Goal: Task Accomplishment & Management: Complete application form

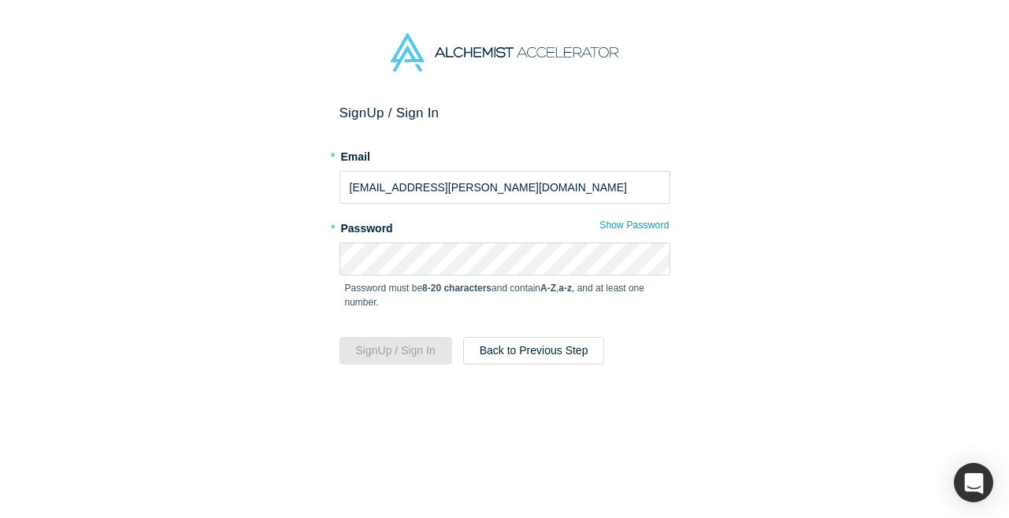
click at [595, 322] on div "Password must be 8-20 characters and contain A-Z , a-z , and at least one numbe…" at bounding box center [505, 301] width 331 height 50
click at [410, 351] on button "Sign Up / Sign In" at bounding box center [396, 351] width 113 height 28
click at [622, 314] on div "Password must be 8-20 characters and contain A-Z , a-z , and at least one numbe…" at bounding box center [505, 301] width 331 height 50
click at [595, 291] on p "Password must be 8-20 characters and contain A-Z , a-z , and at least one numbe…" at bounding box center [505, 295] width 320 height 28
click at [638, 221] on button "Show Password" at bounding box center [634, 225] width 71 height 20
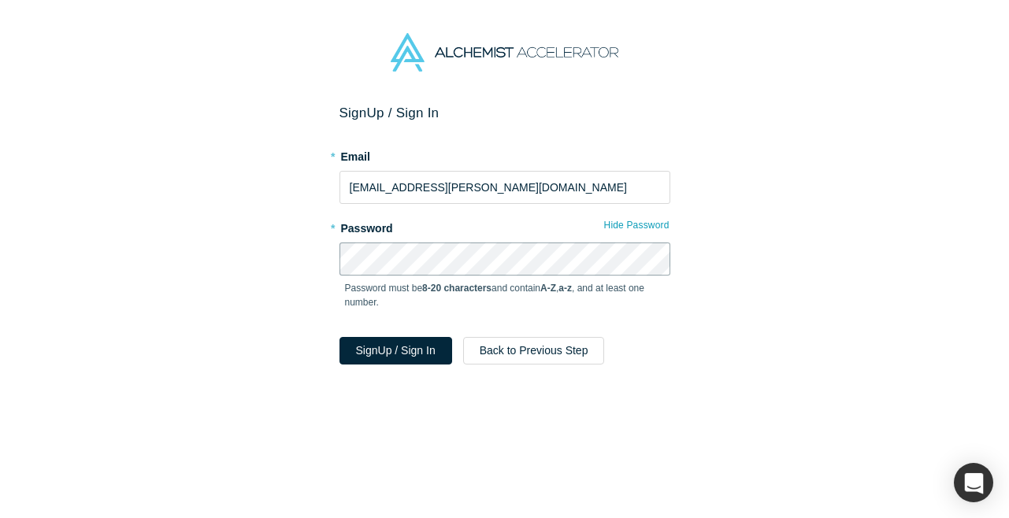
click at [280, 259] on div "Sign Up / Sign In * Email [EMAIL_ADDRESS][PERSON_NAME][DOMAIN_NAME] * Password …" at bounding box center [504, 312] width 1009 height 414
click at [408, 348] on button "Sign Up / Sign In" at bounding box center [396, 351] width 113 height 28
click at [403, 346] on button "Sign Up / Sign In" at bounding box center [396, 351] width 113 height 28
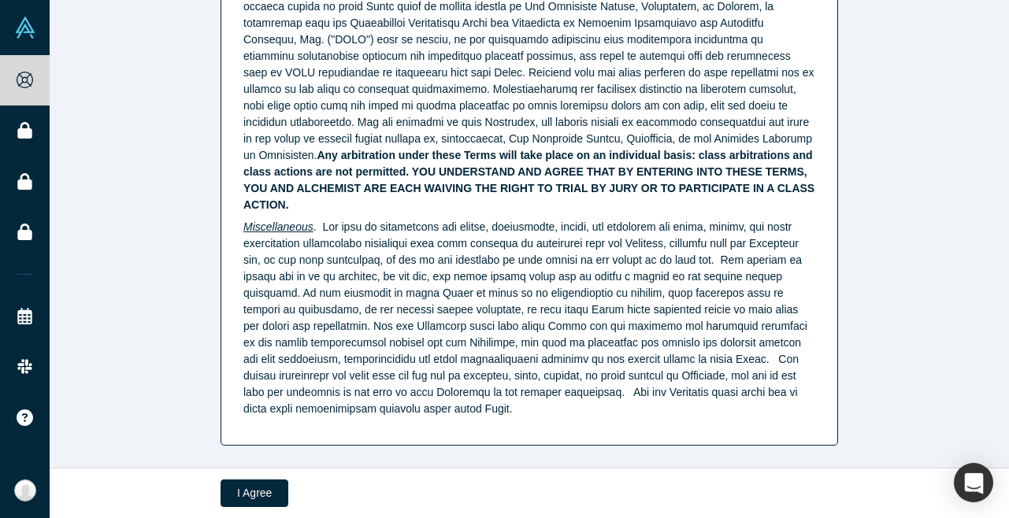
scroll to position [4105, 0]
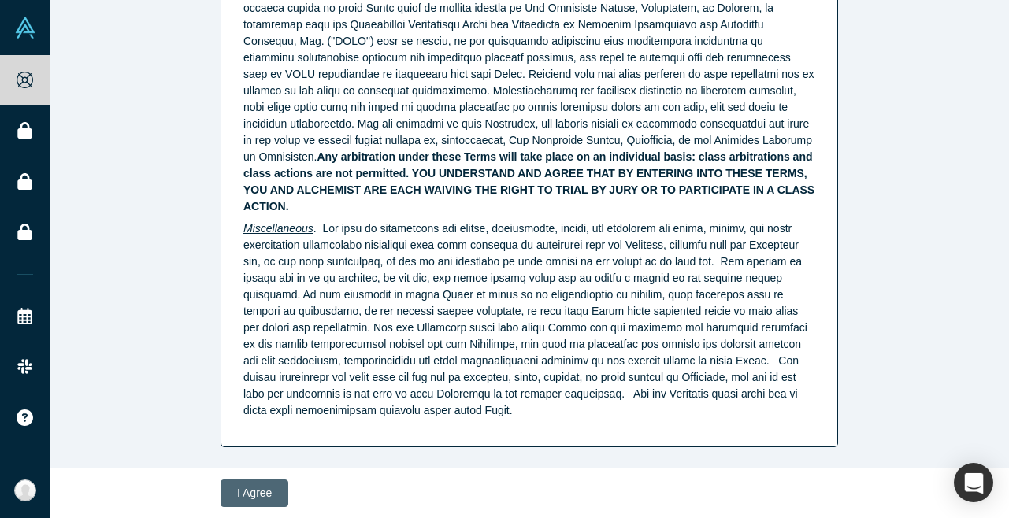
click at [269, 489] on button "I Agree" at bounding box center [255, 494] width 68 height 28
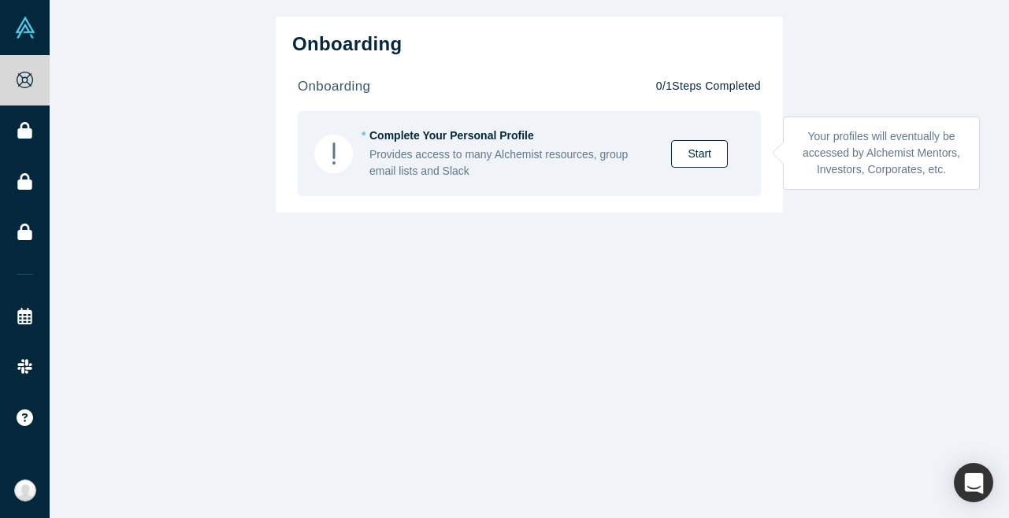
click at [708, 150] on link "Start" at bounding box center [699, 154] width 57 height 28
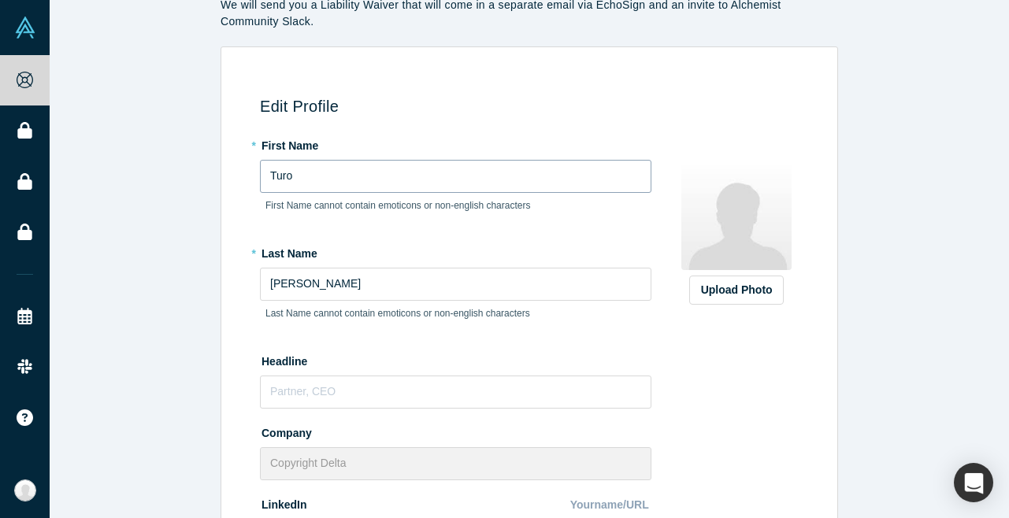
scroll to position [85, 0]
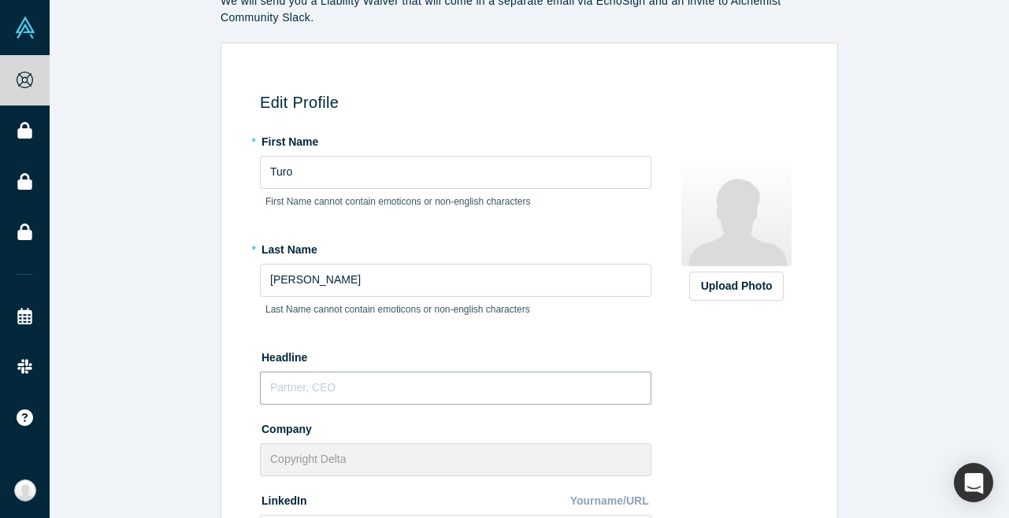
click at [285, 386] on input "text" at bounding box center [456, 388] width 392 height 33
type input "Chief Liaison Officer"
click at [187, 310] on div "Edit Profile * First Name [PERSON_NAME] First Name cannot contain emoticons or …" at bounding box center [530, 497] width 960 height 909
click at [747, 284] on div "Upload Photo" at bounding box center [736, 286] width 71 height 17
click at [0, 0] on input "Upload Photo" at bounding box center [0, 0] width 0 height 0
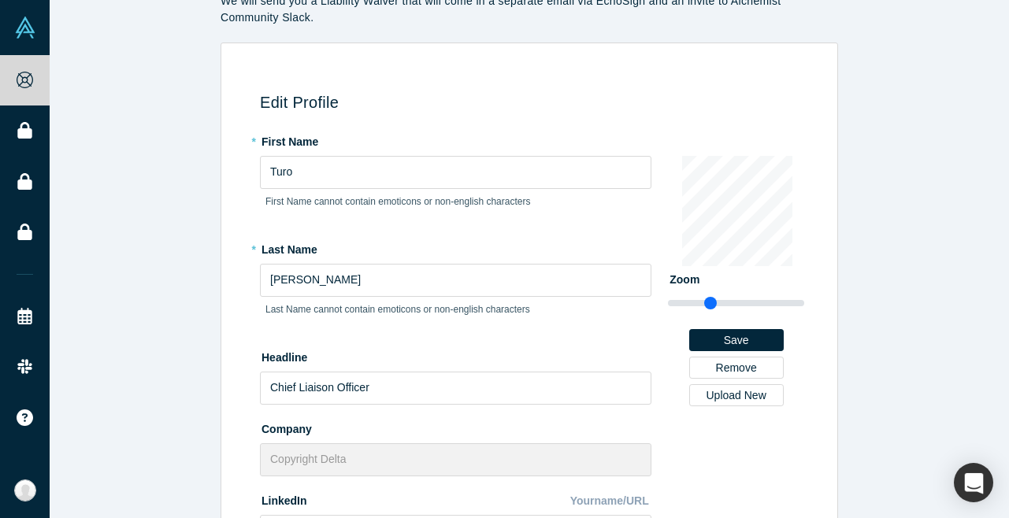
drag, startPoint x: 686, startPoint y: 299, endPoint x: 711, endPoint y: 303, distance: 24.7
click at [711, 303] on input "range" at bounding box center [736, 303] width 136 height 19
drag, startPoint x: 711, startPoint y: 299, endPoint x: 741, endPoint y: 303, distance: 31.0
click at [741, 303] on input "range" at bounding box center [736, 303] width 136 height 19
click at [730, 285] on div "Change Photo Zoom Save Remove Upload New" at bounding box center [736, 281] width 136 height 251
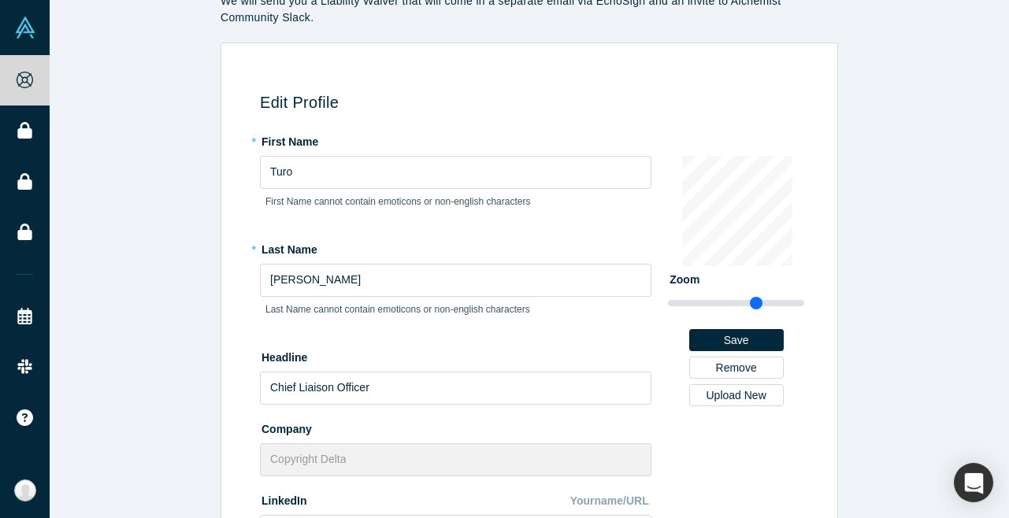
drag, startPoint x: 741, startPoint y: 301, endPoint x: 756, endPoint y: 303, distance: 15.1
type input "2.9"
click at [756, 303] on input "range" at bounding box center [736, 303] width 136 height 19
click at [749, 335] on button "Save" at bounding box center [736, 340] width 95 height 22
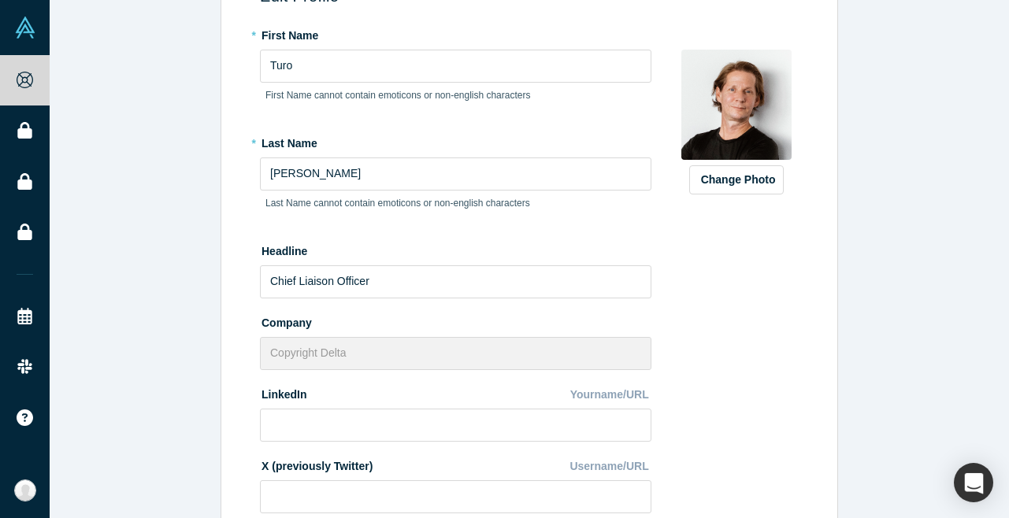
scroll to position [201, 0]
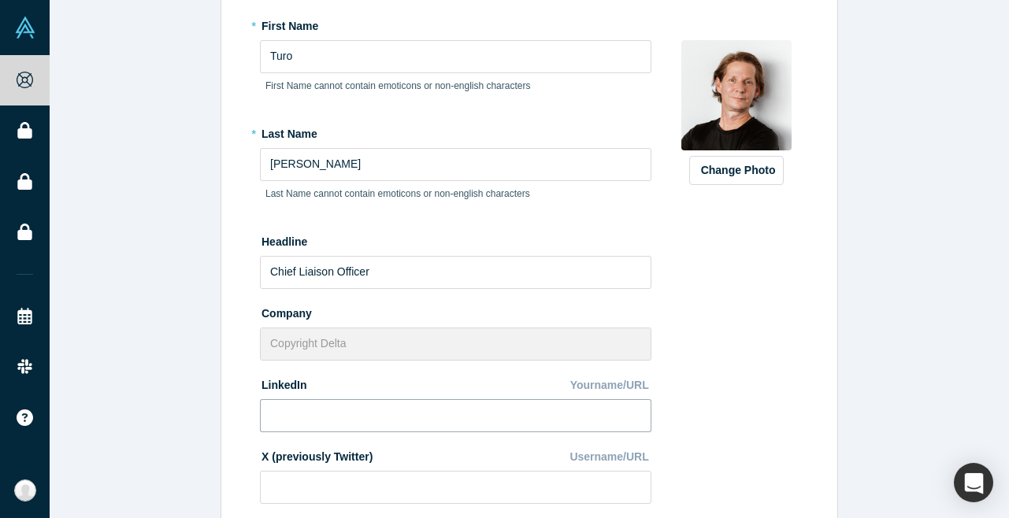
click at [336, 408] on input at bounding box center [456, 415] width 392 height 33
paste input "[URL][DOMAIN_NAME]"
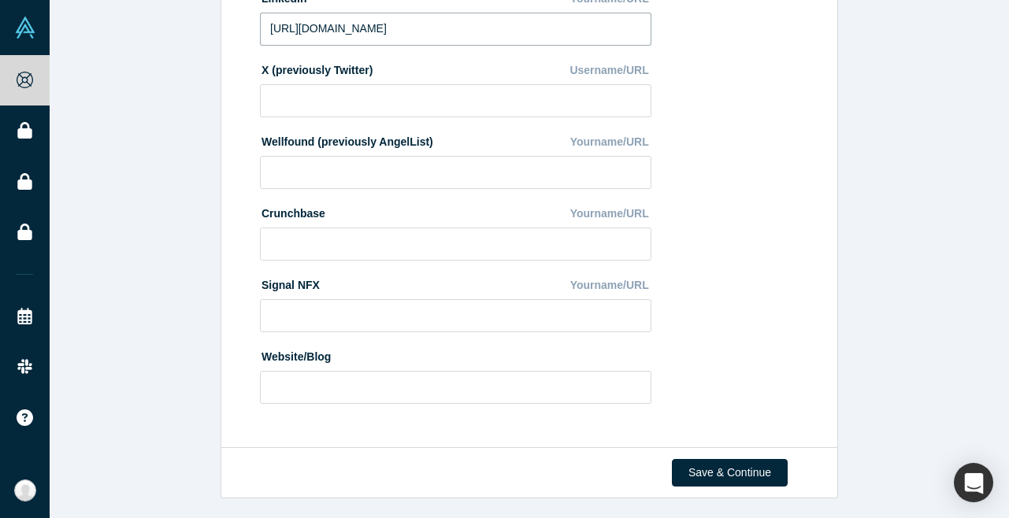
scroll to position [587, 0]
type input "[URL][DOMAIN_NAME]"
click at [443, 391] on input at bounding box center [456, 388] width 392 height 33
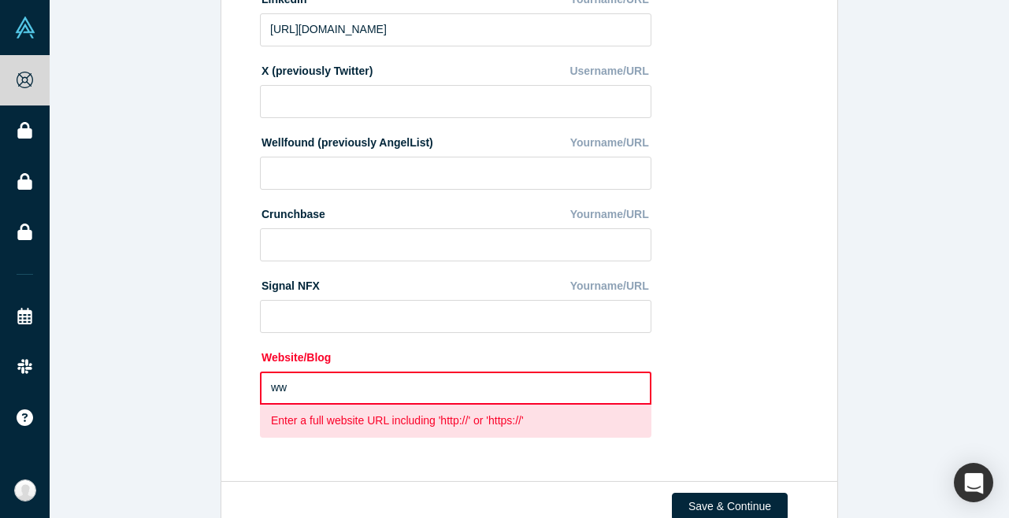
type input "w"
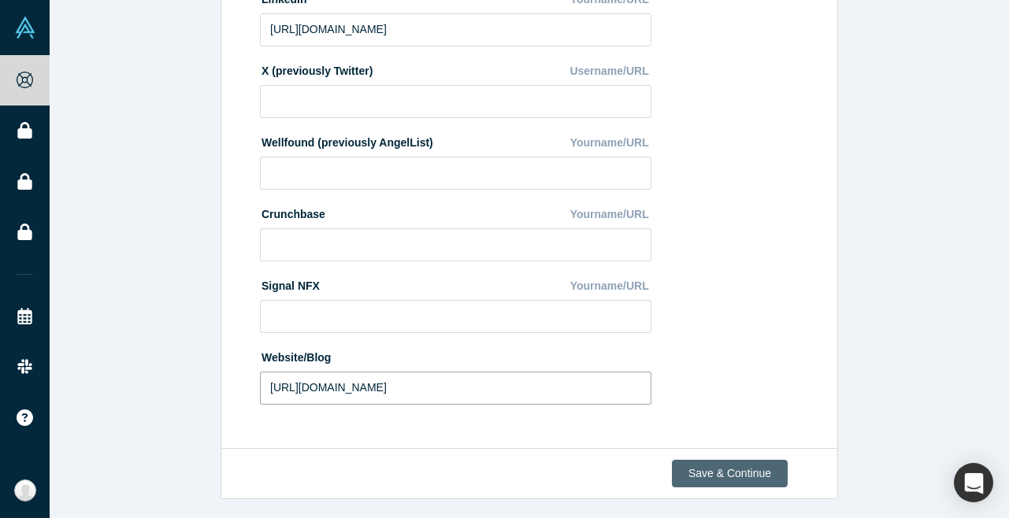
type input "[URL][DOMAIN_NAME]"
click at [748, 465] on button "Save & Continue" at bounding box center [730, 474] width 116 height 28
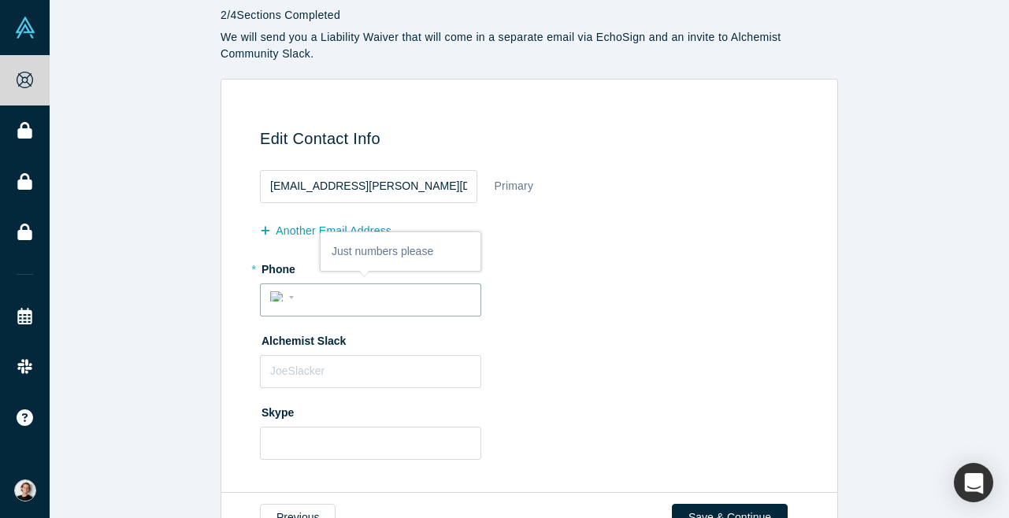
scroll to position [57, 0]
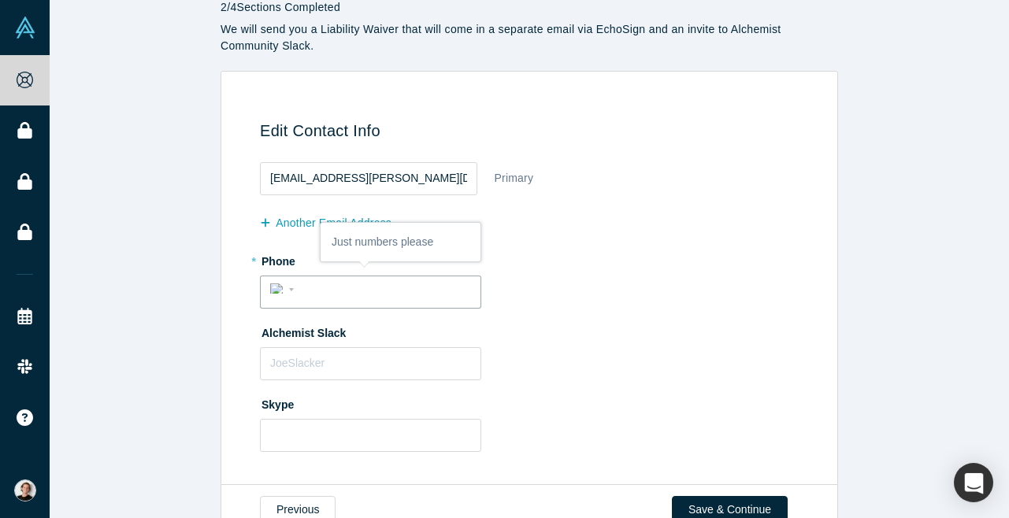
type input "+"
select select "Country"
type input "+358"
select select "FI"
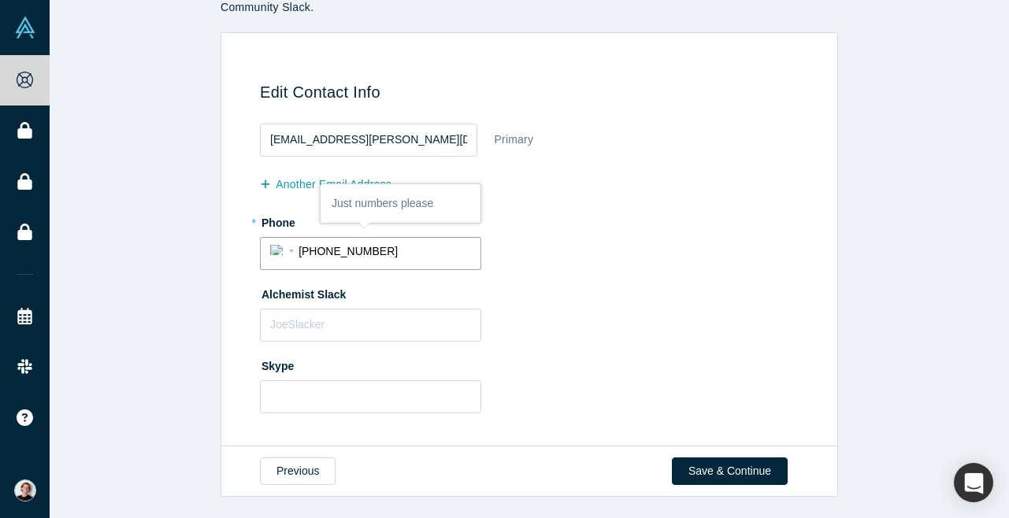
scroll to position [95, 0]
type input "[PHONE_NUMBER]"
click at [567, 317] on div "Alchemist Slack" at bounding box center [532, 312] width 544 height 61
click at [712, 475] on button "Save & Continue" at bounding box center [730, 473] width 116 height 28
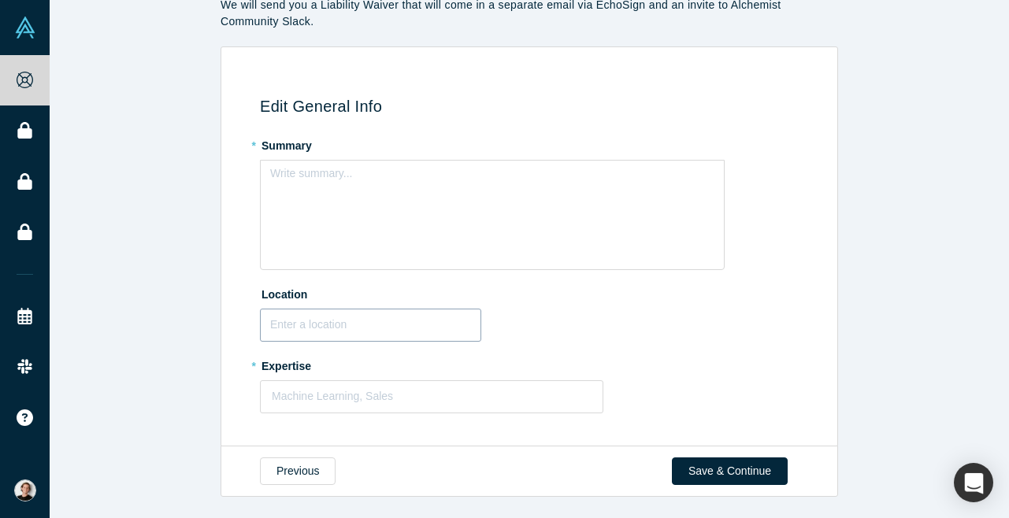
scroll to position [80, 0]
click at [341, 323] on input "text" at bounding box center [370, 326] width 221 height 33
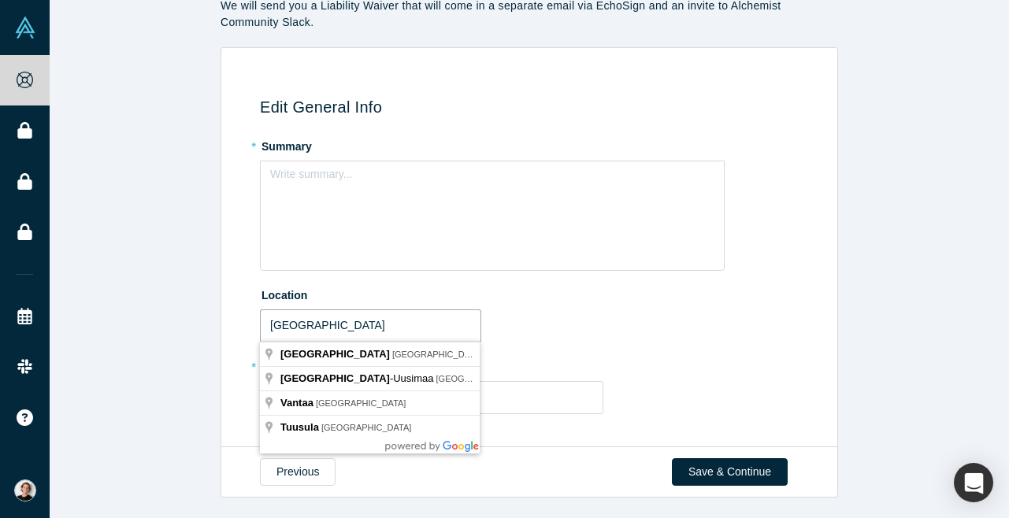
type input "[GEOGRAPHIC_DATA]"
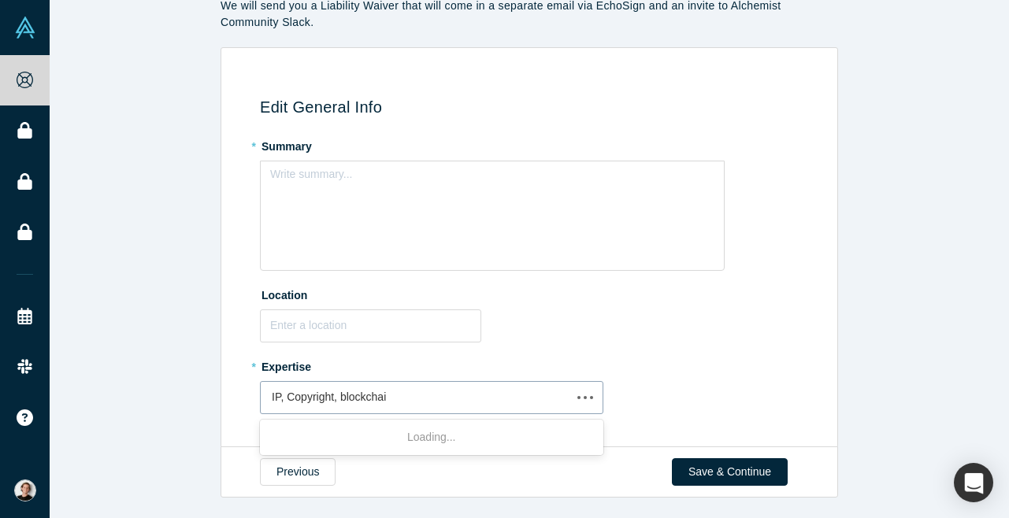
type input "IP, Copyright, blockchain"
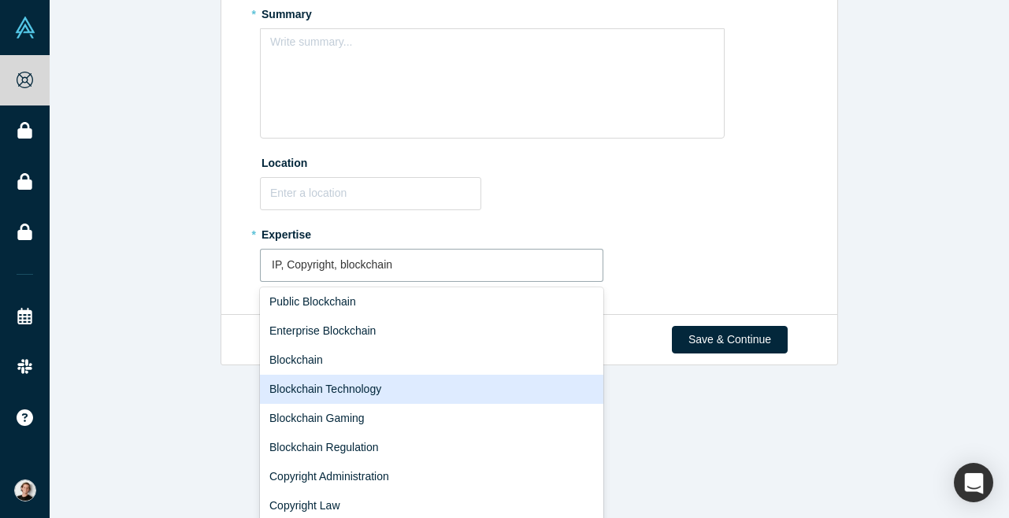
scroll to position [179, 0]
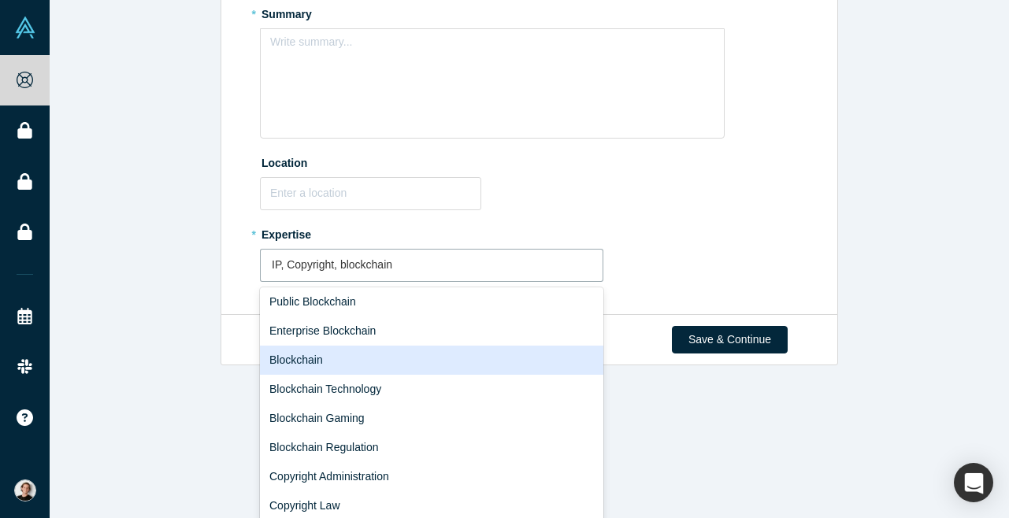
click at [478, 359] on div "Blockchain" at bounding box center [432, 360] width 344 height 29
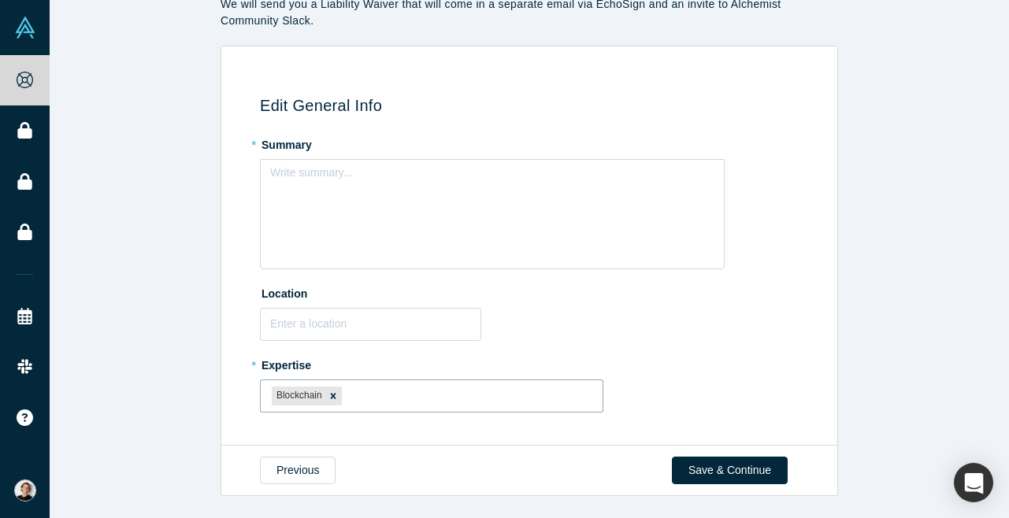
scroll to position [80, 0]
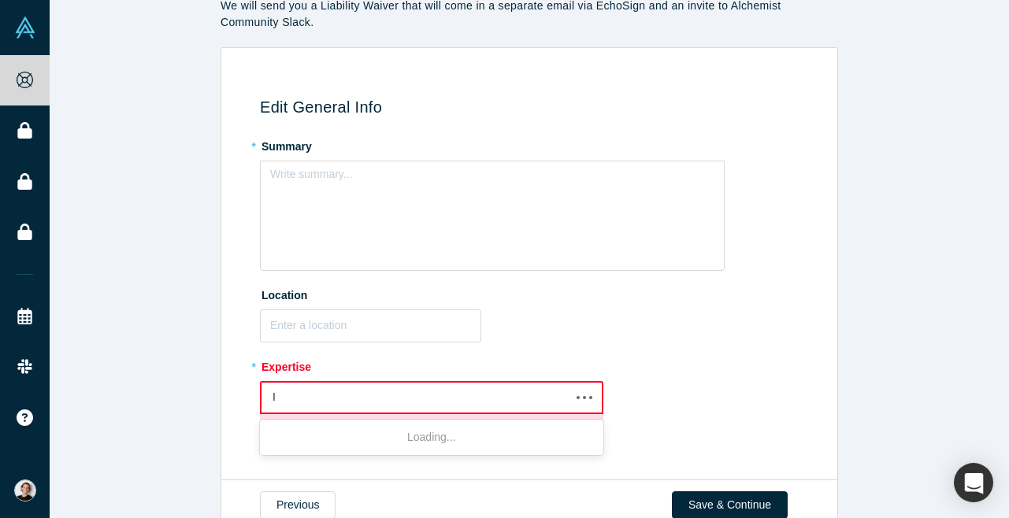
type input "IP"
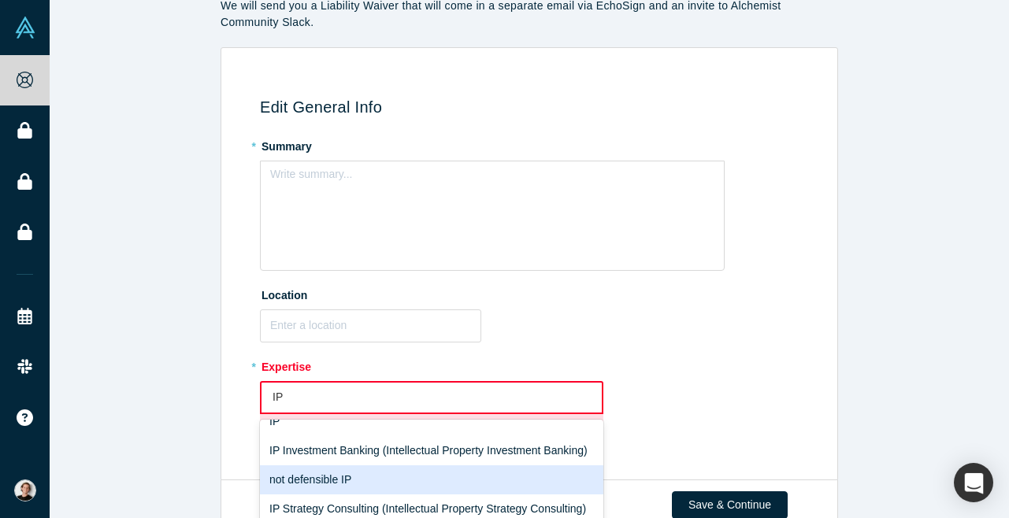
scroll to position [0, 0]
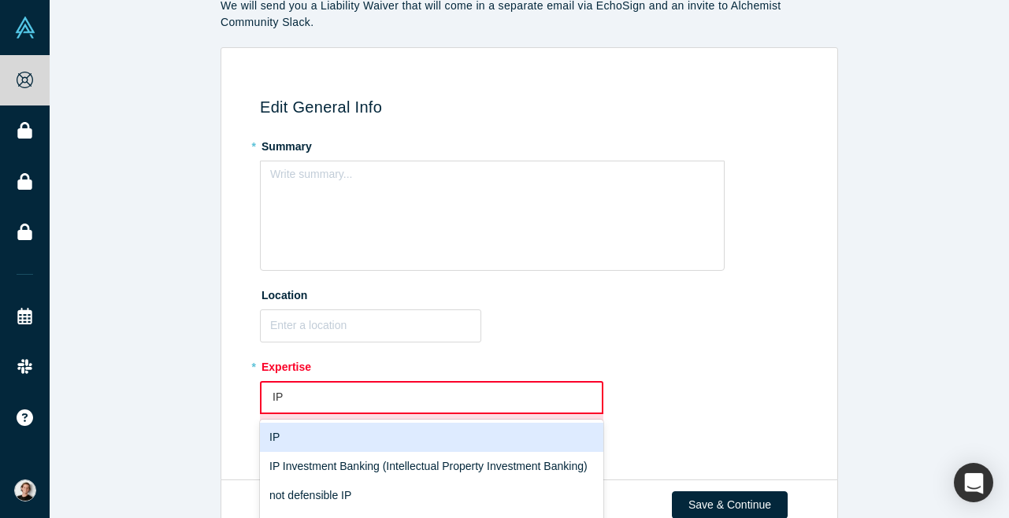
click at [344, 432] on div "IP" at bounding box center [432, 437] width 344 height 29
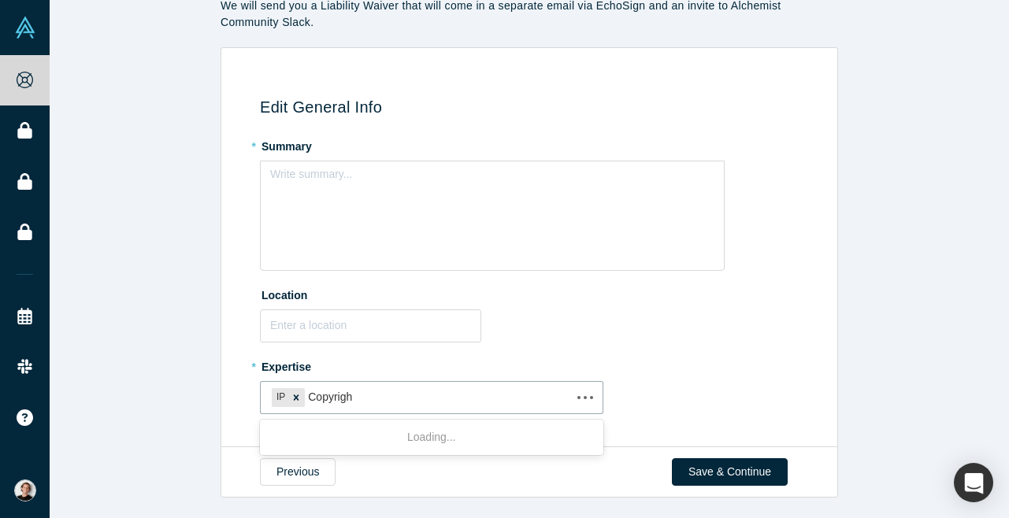
type input "Copyright"
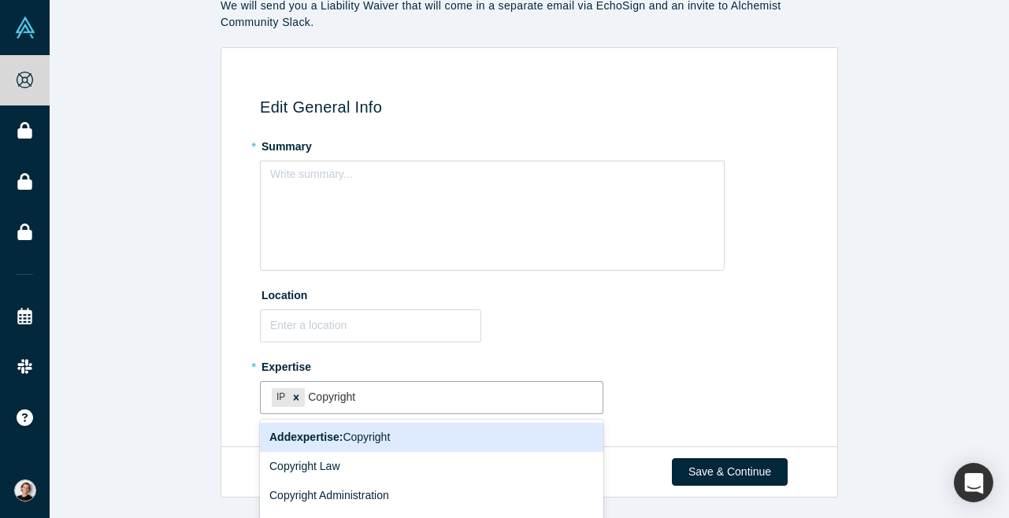
click at [399, 435] on div "Add expertise : Copyright" at bounding box center [432, 437] width 344 height 29
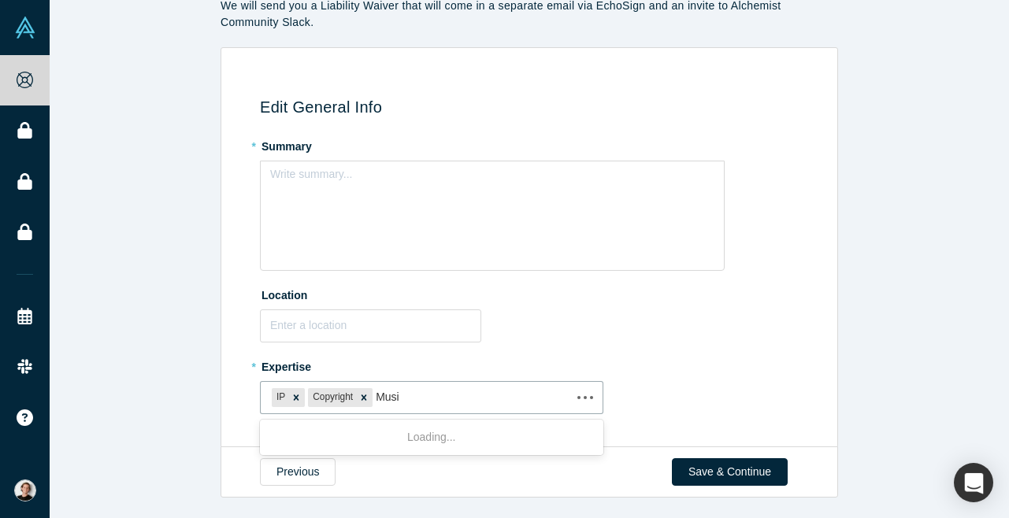
type input "Music"
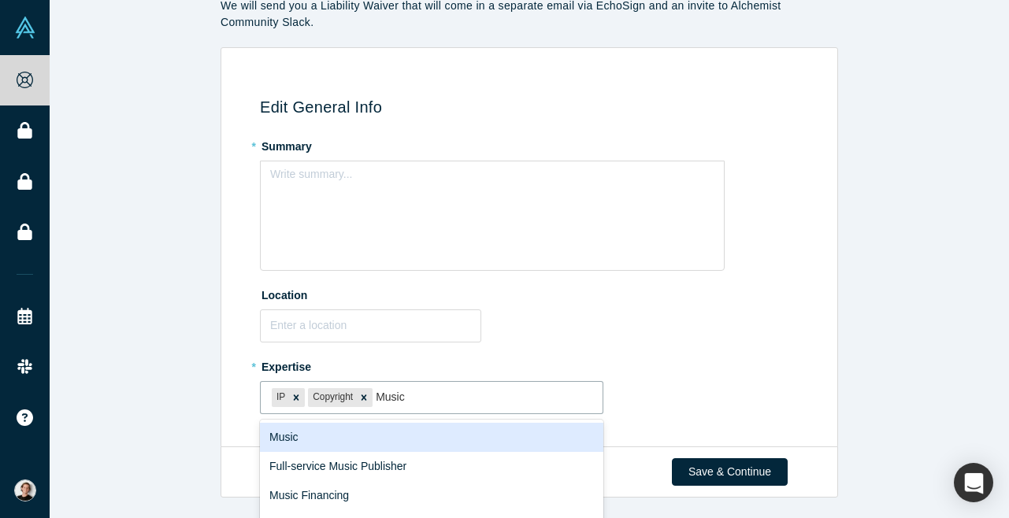
click at [409, 432] on div "Music" at bounding box center [432, 437] width 344 height 29
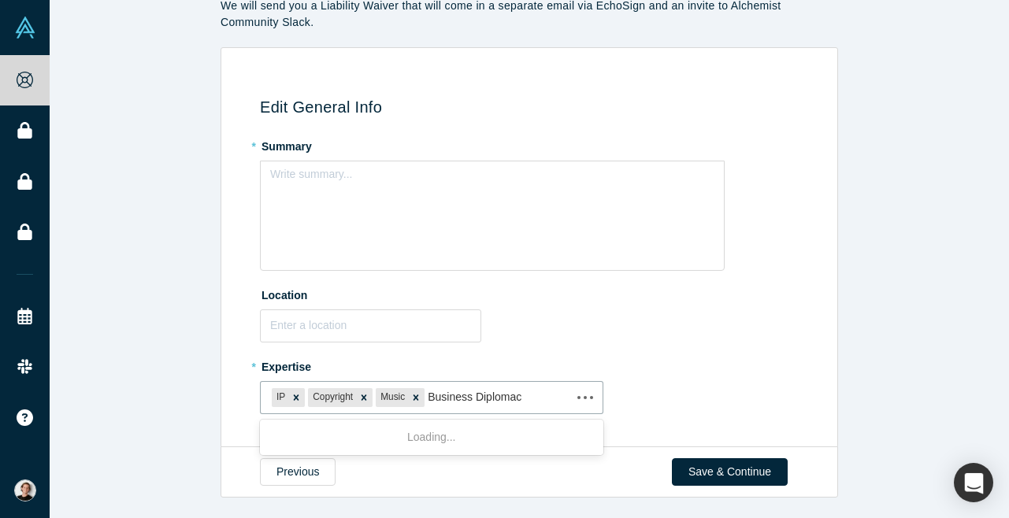
type input "Business Diplomacy"
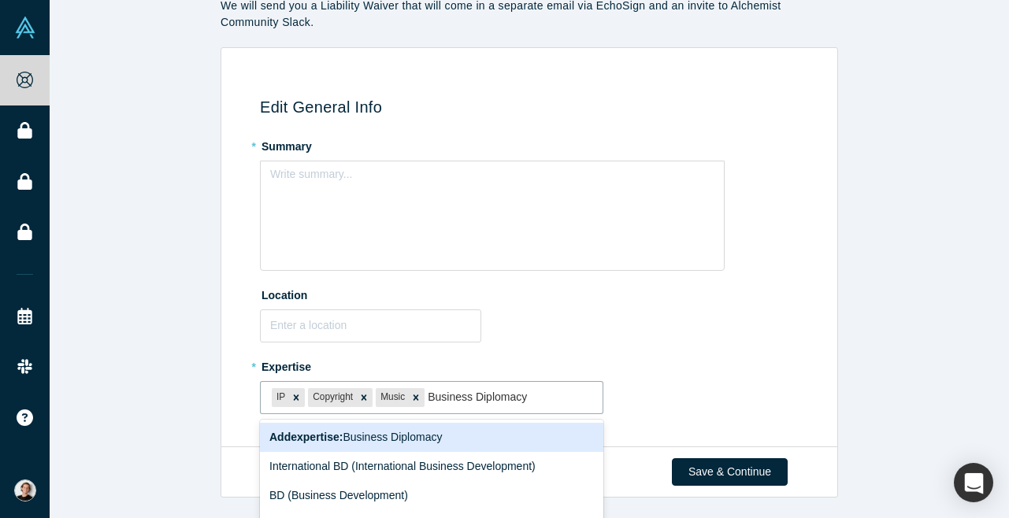
click at [427, 436] on span "Add expertise : Business Diplomacy" at bounding box center [355, 437] width 173 height 13
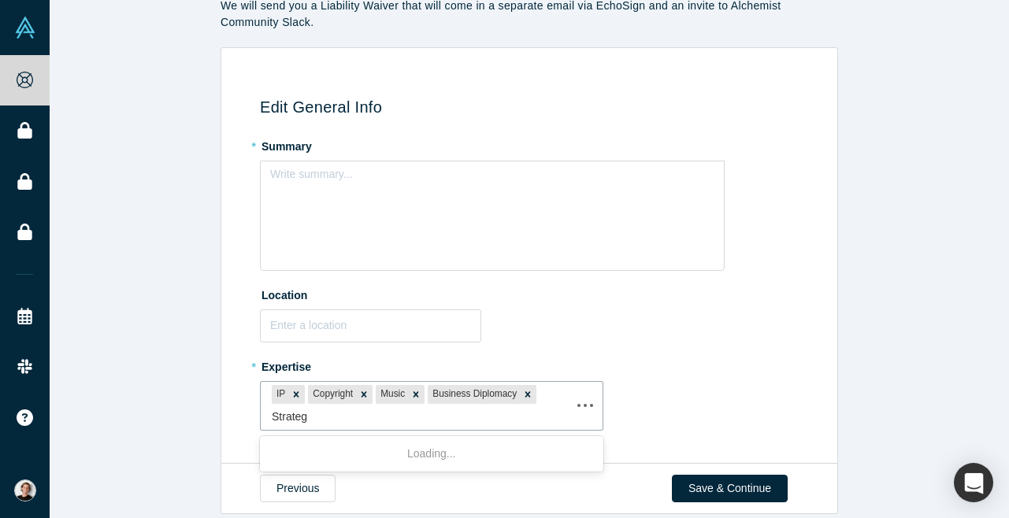
type input "Strategy"
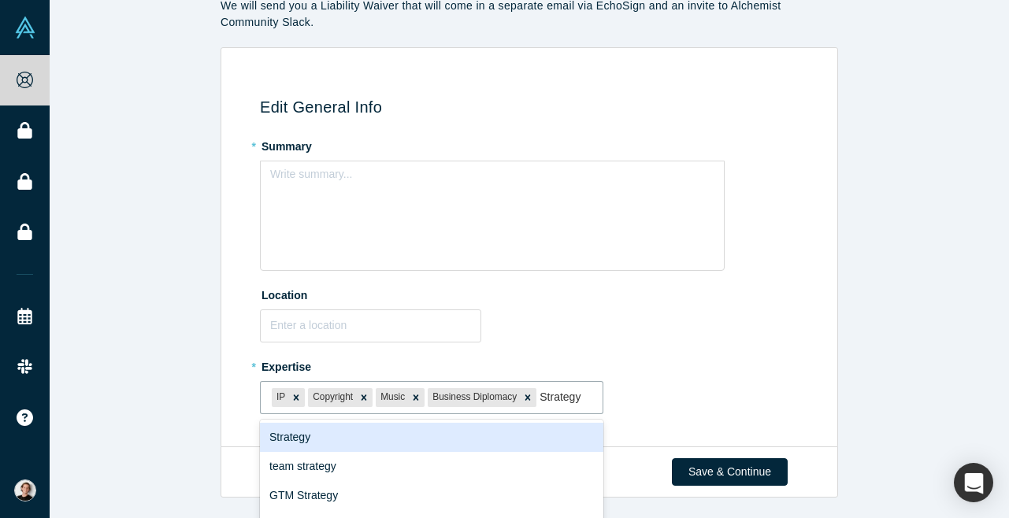
click at [405, 425] on div "Strategy" at bounding box center [432, 437] width 344 height 29
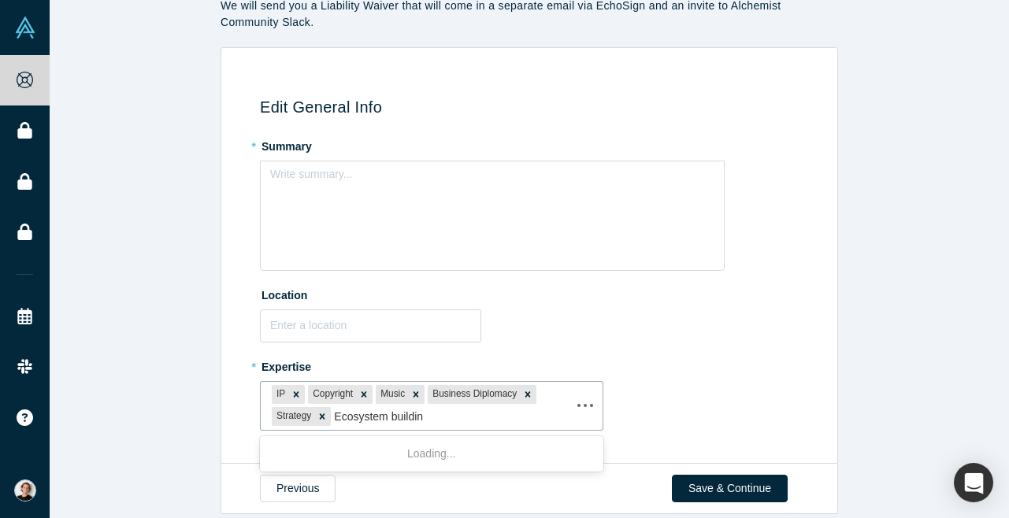
type input "Ecosystem building"
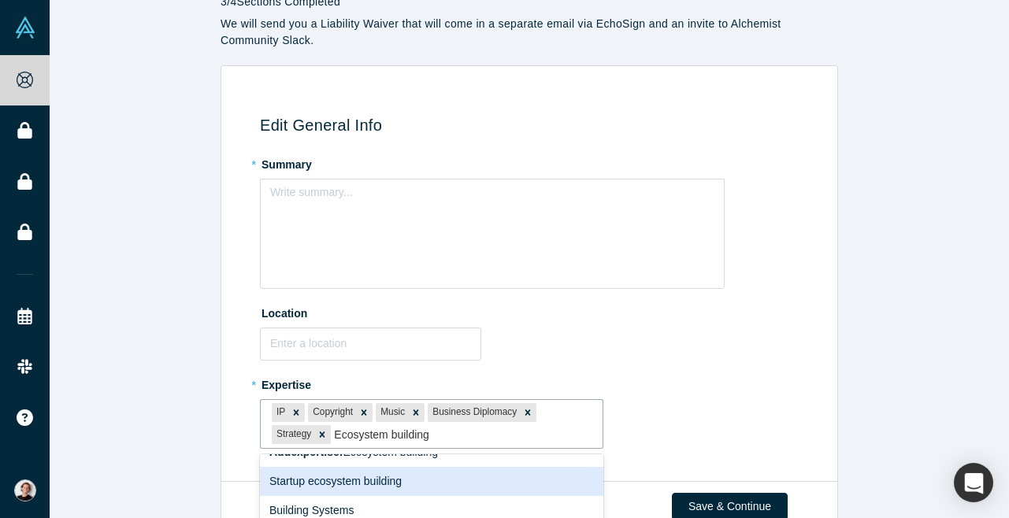
scroll to position [19, 0]
click at [444, 474] on div "Startup ecosystem building" at bounding box center [432, 482] width 344 height 29
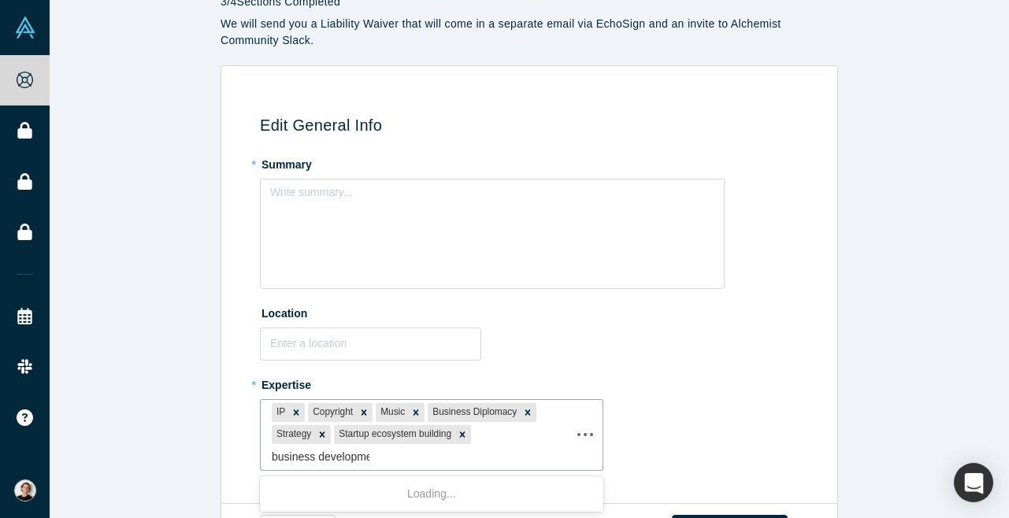
type input "business development"
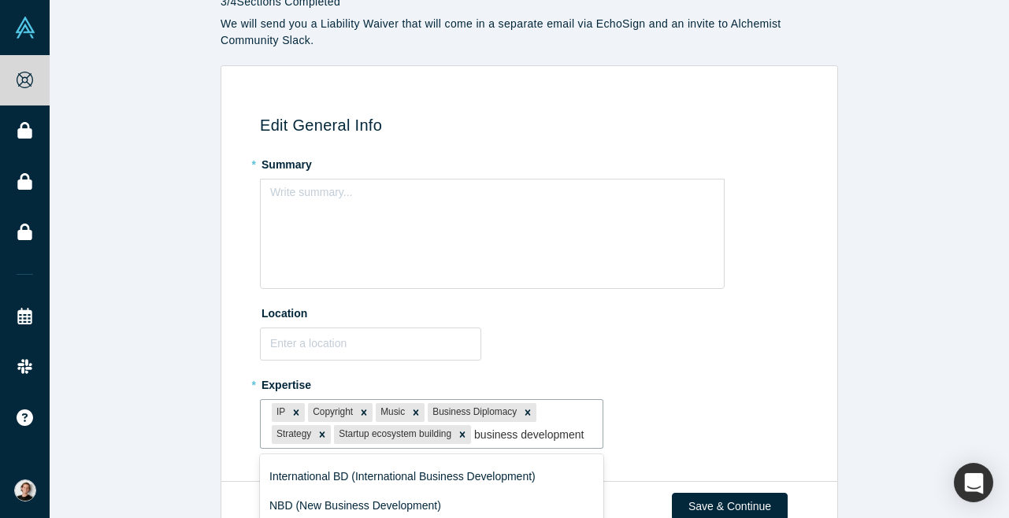
scroll to position [88, 0]
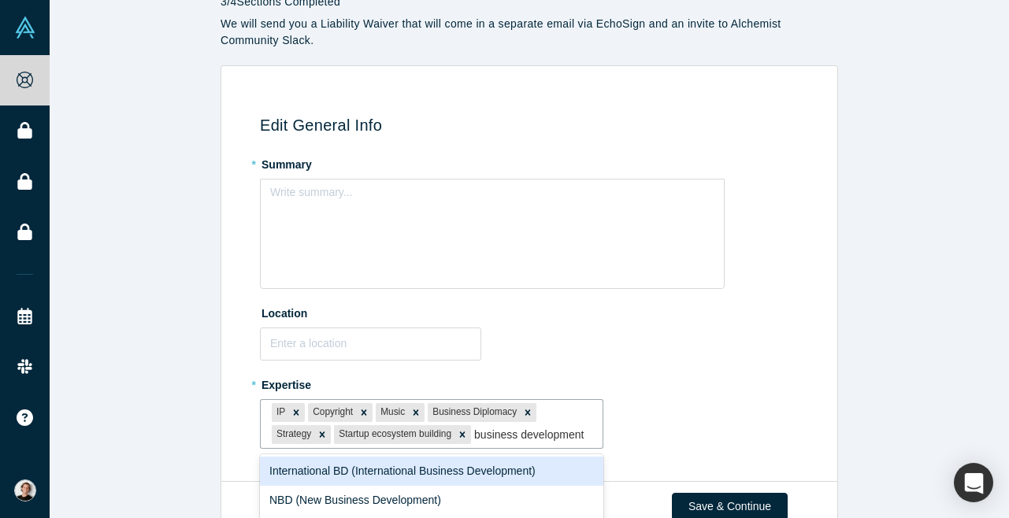
click at [454, 470] on div "International BD (International Business Development)" at bounding box center [432, 471] width 344 height 29
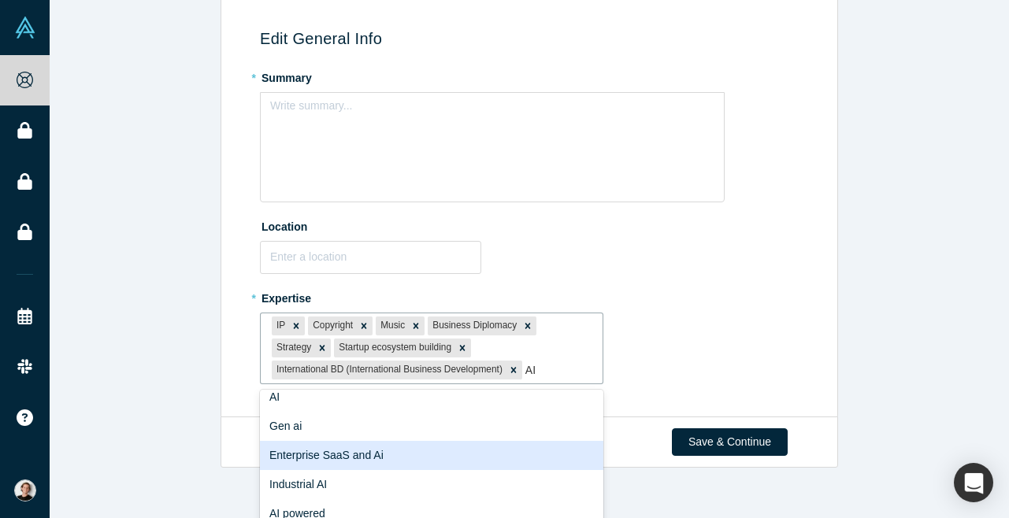
scroll to position [6, 0]
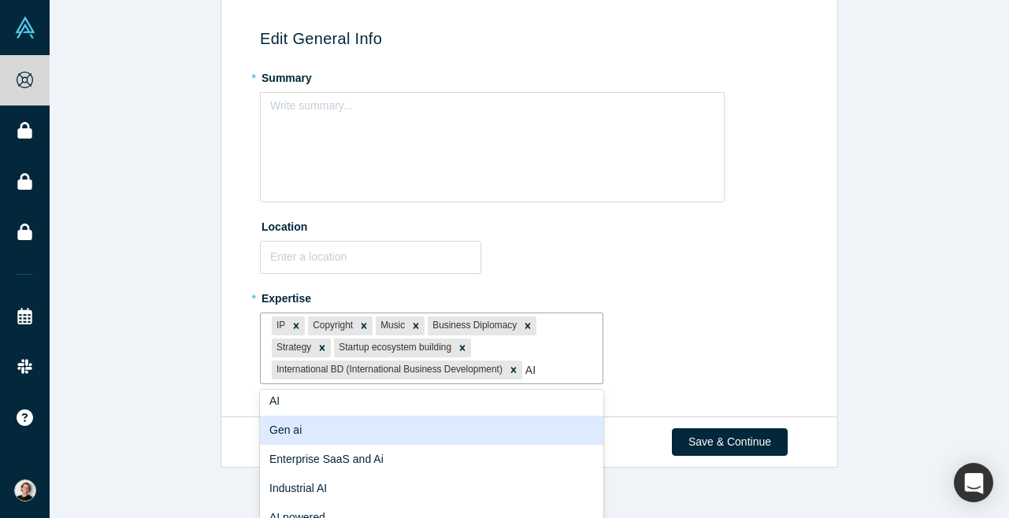
type input "A"
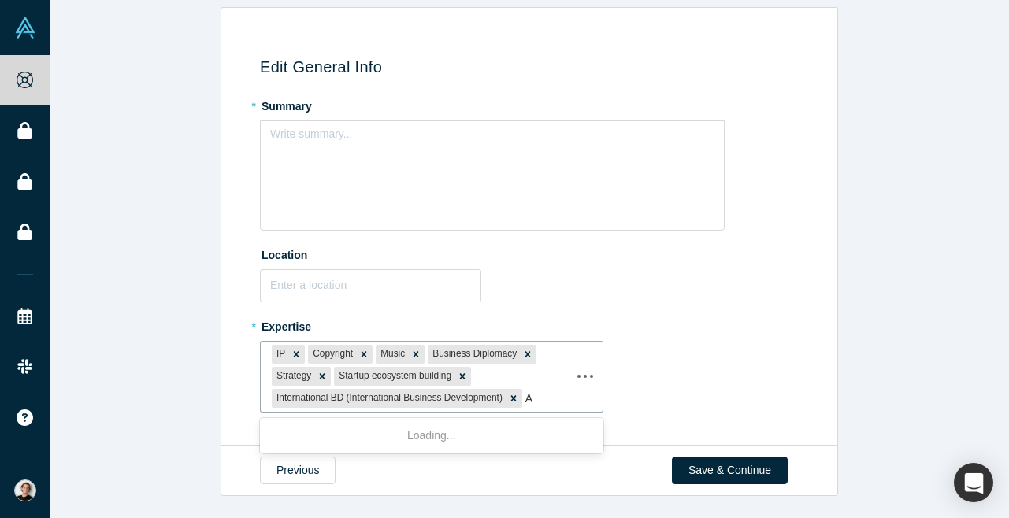
scroll to position [117, 0]
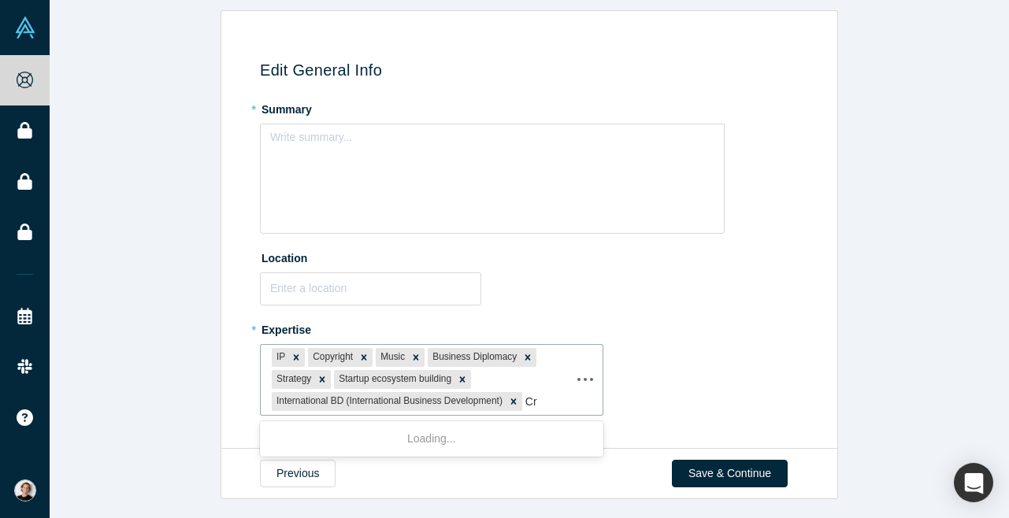
type input "C"
type input "AI"
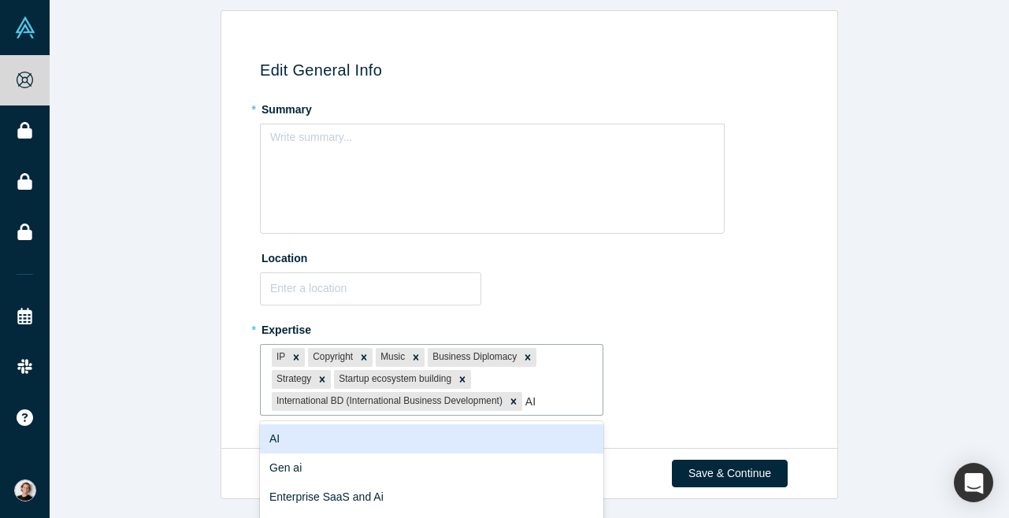
click at [470, 432] on div "AI" at bounding box center [432, 439] width 344 height 29
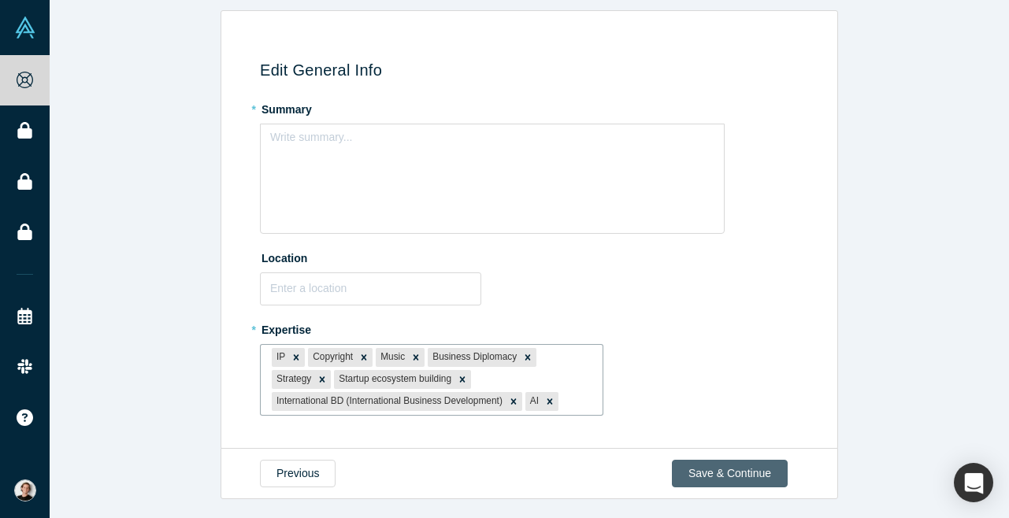
click at [719, 462] on button "Save & Continue" at bounding box center [730, 474] width 116 height 28
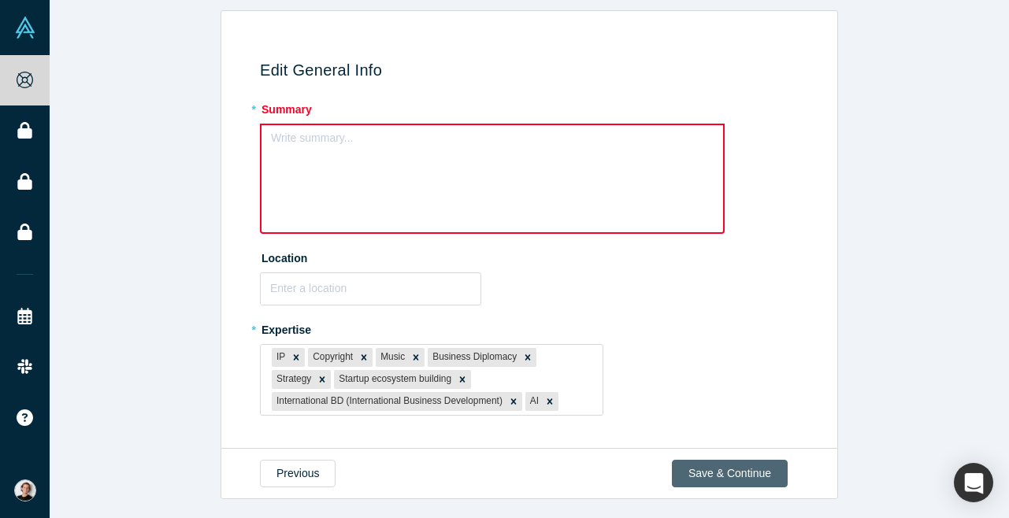
scroll to position [0, 0]
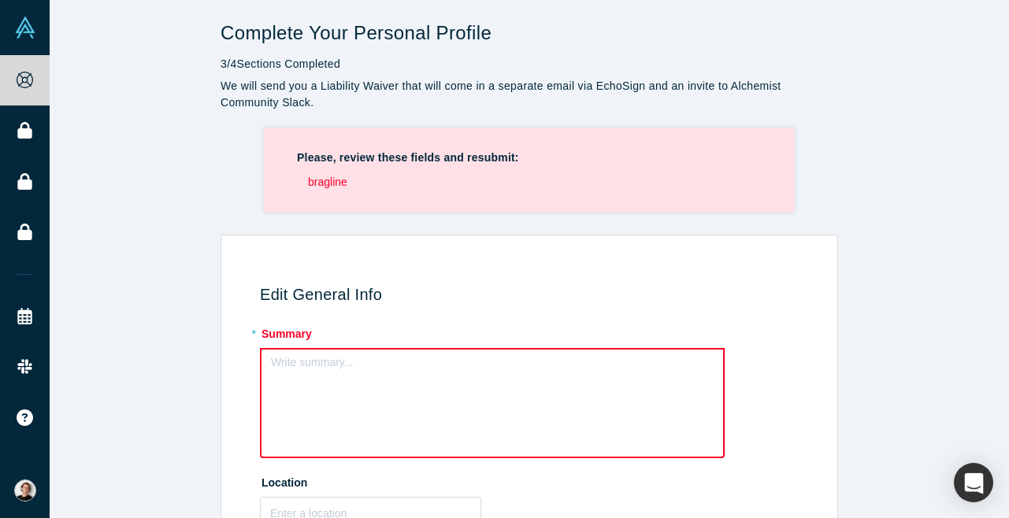
click at [365, 362] on div "rdw-editor" at bounding box center [492, 367] width 423 height 17
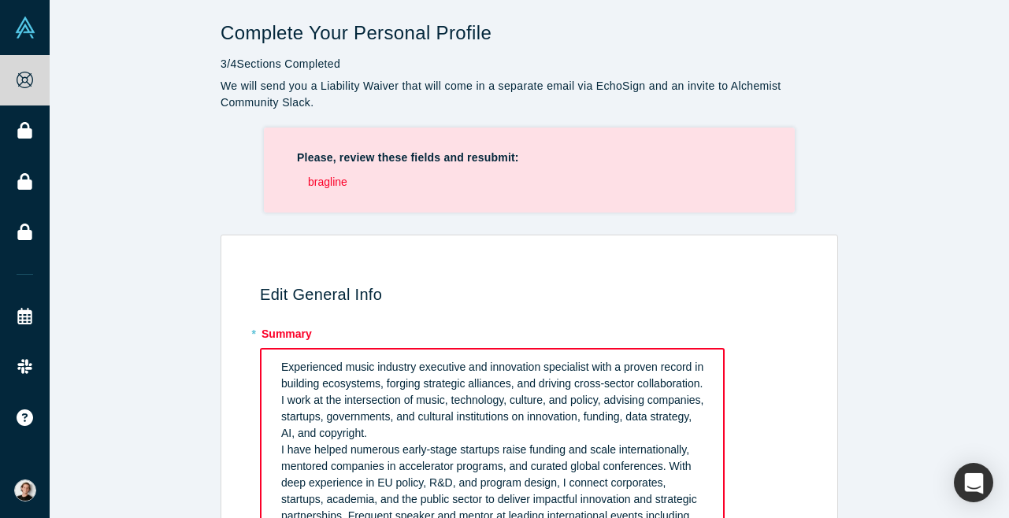
click at [519, 430] on div "Experienced music industry executive and innovation specialist with a proven re…" at bounding box center [492, 400] width 423 height 83
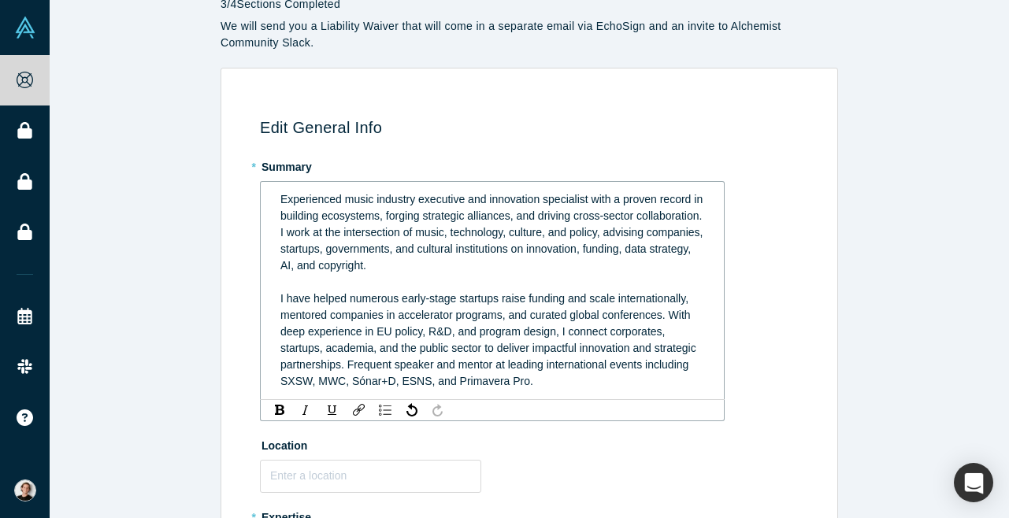
scroll to position [75, 0]
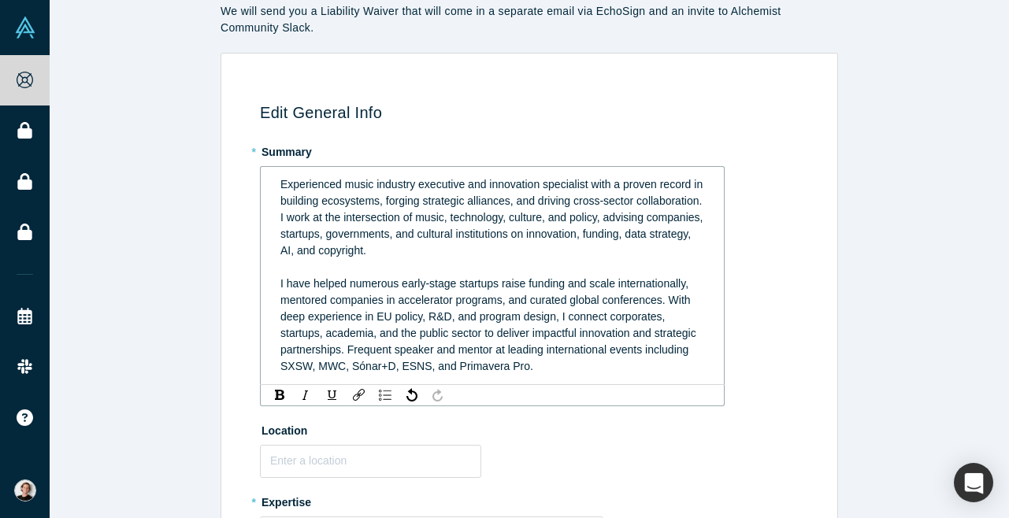
click at [319, 364] on span "I have helped numerous early-stage startups raise funding and scale internation…" at bounding box center [489, 324] width 419 height 95
click at [351, 364] on span "I have helped numerous early-stage startups raise funding and scale internation…" at bounding box center [489, 324] width 419 height 95
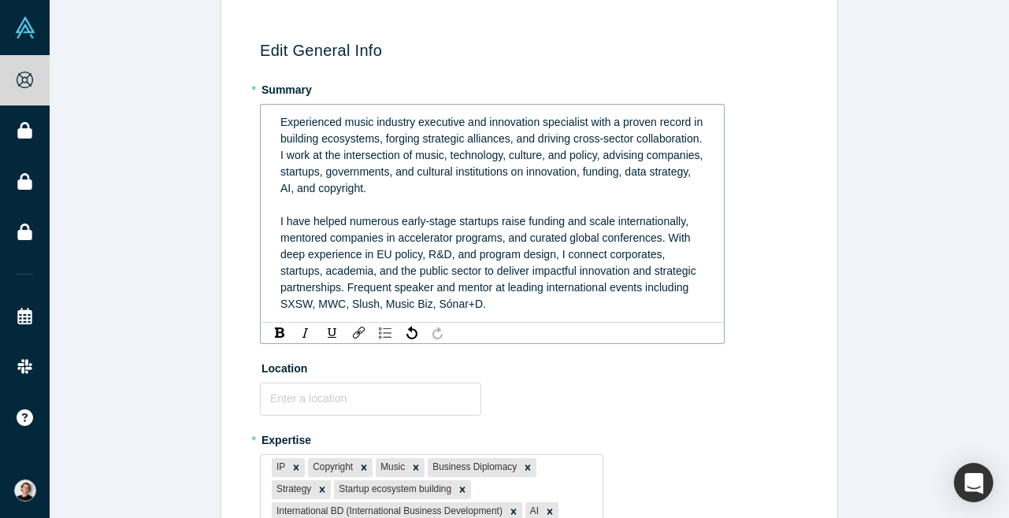
scroll to position [179, 0]
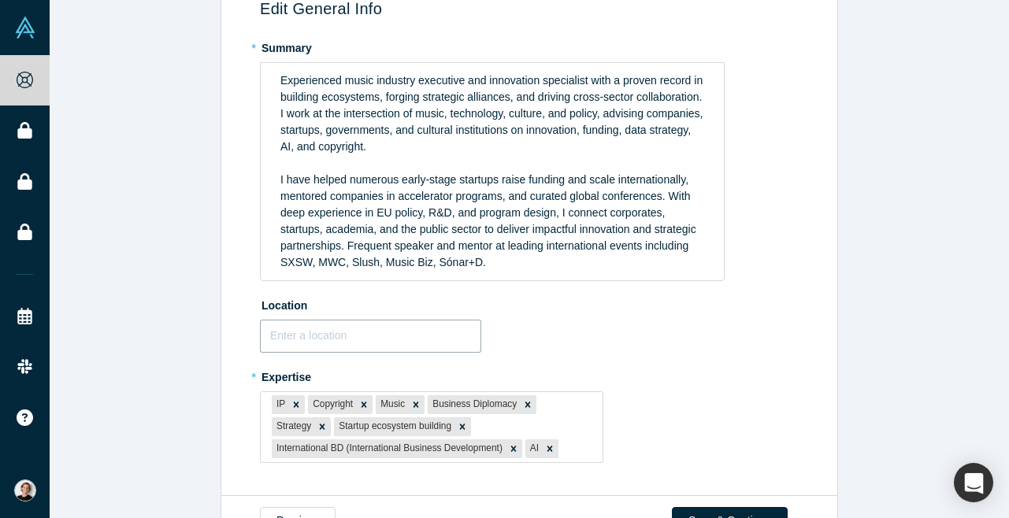
click at [360, 358] on fieldset "* Summary Experienced music industry executive and innovation specialist with a…" at bounding box center [532, 255] width 544 height 440
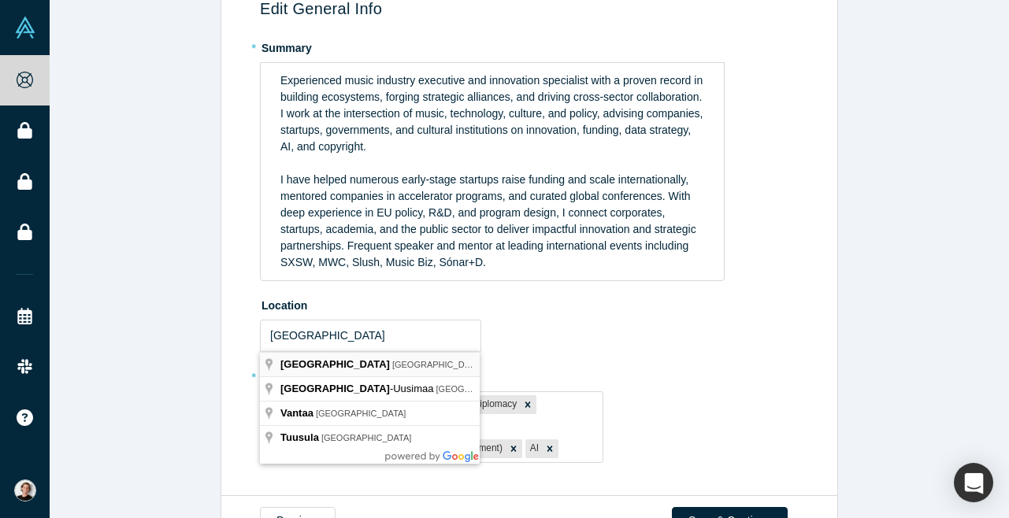
type input "[GEOGRAPHIC_DATA], [GEOGRAPHIC_DATA]"
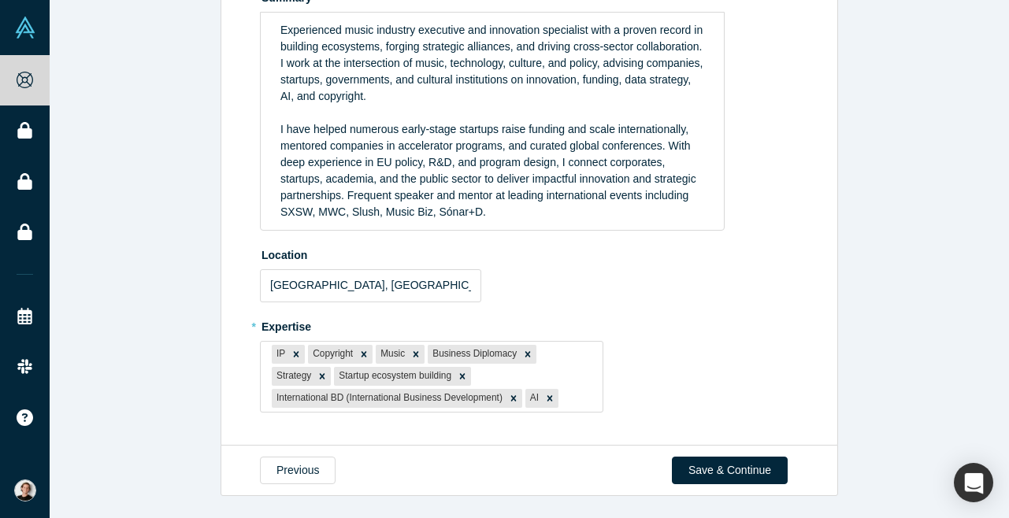
scroll to position [226, 0]
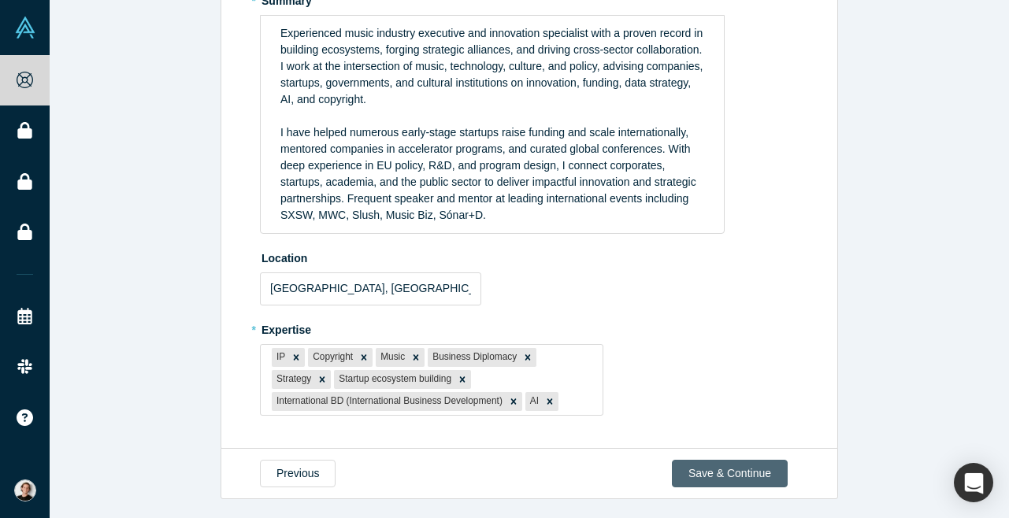
click at [694, 464] on button "Save & Continue" at bounding box center [730, 474] width 116 height 28
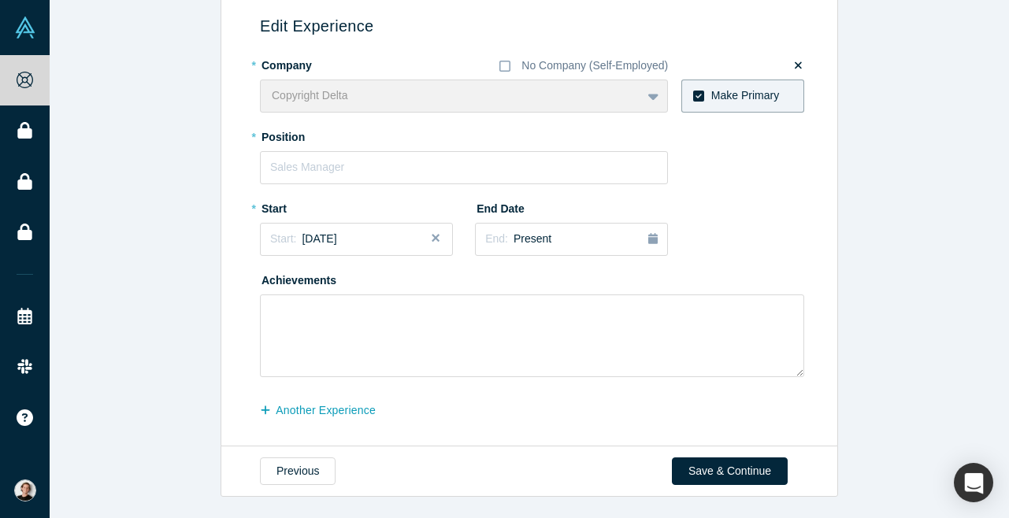
scroll to position [161, 0]
click at [336, 164] on input "text" at bounding box center [464, 168] width 408 height 33
type input "Chief Liaison Offices"
click at [336, 236] on span "[DATE]" at bounding box center [319, 239] width 35 height 13
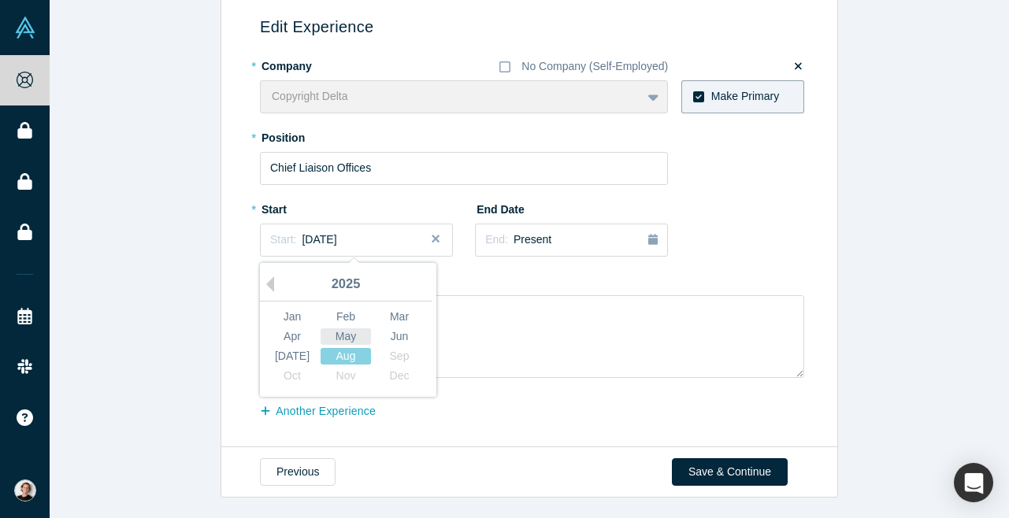
click at [347, 329] on div "May" at bounding box center [346, 337] width 50 height 17
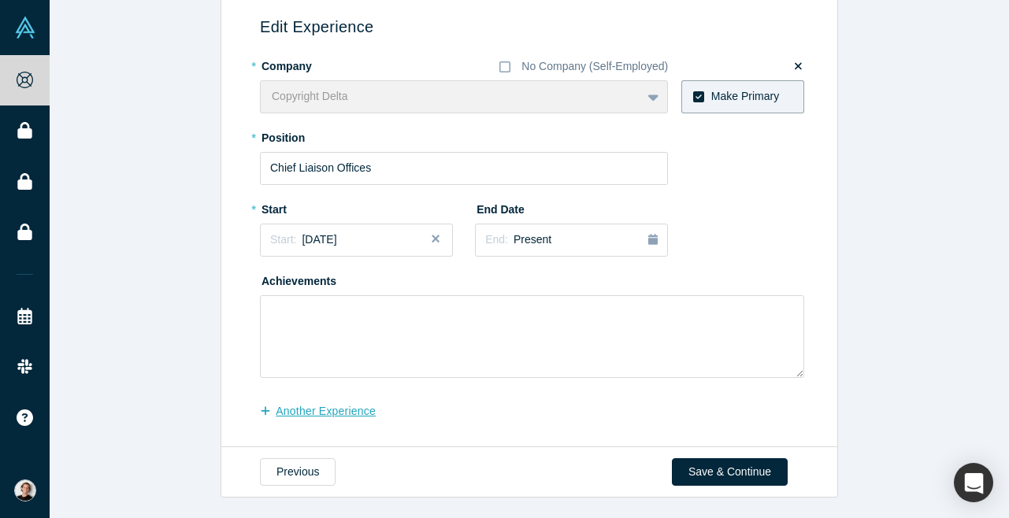
click at [362, 410] on button "another Experience" at bounding box center [326, 412] width 132 height 28
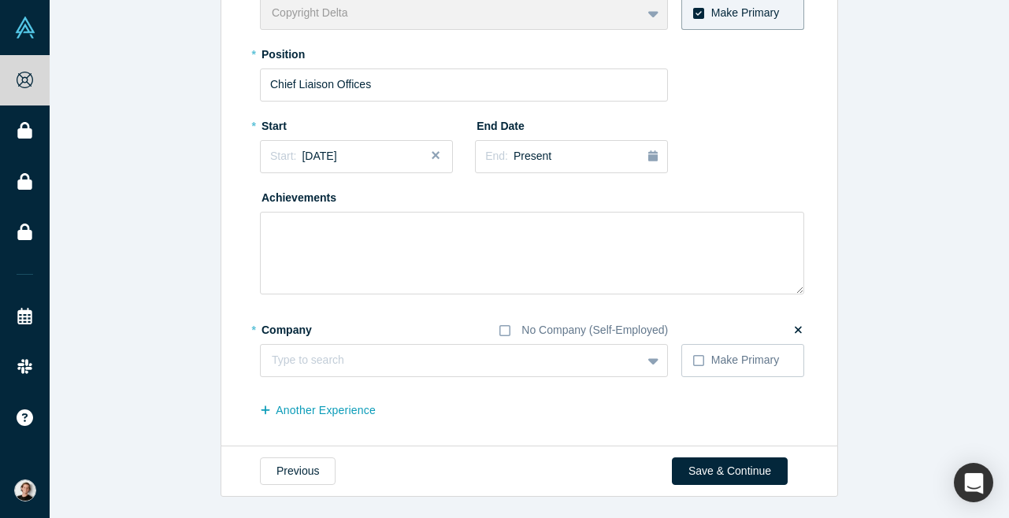
scroll to position [243, 0]
click at [355, 410] on button "another Experience" at bounding box center [326, 412] width 132 height 28
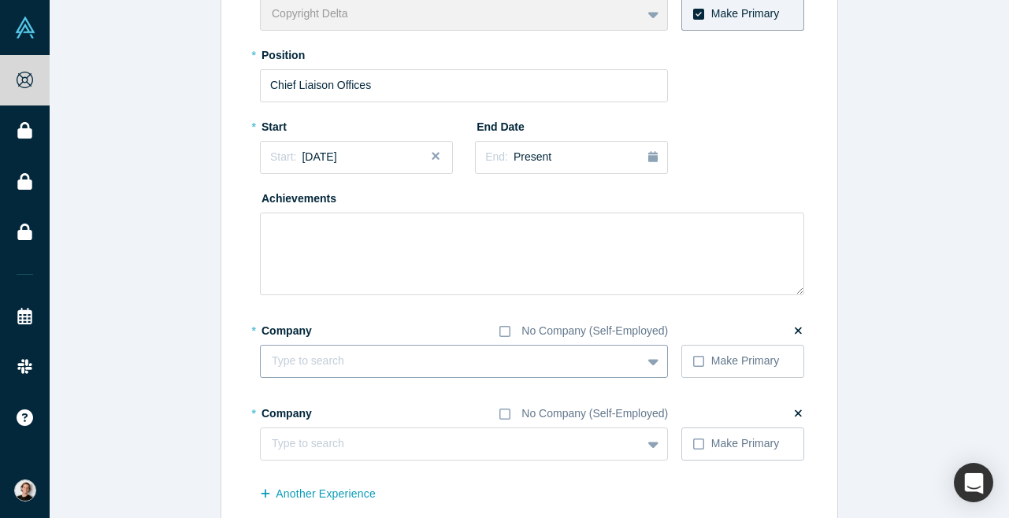
click at [326, 365] on div "Type to search" at bounding box center [451, 361] width 358 height 17
type input "M"
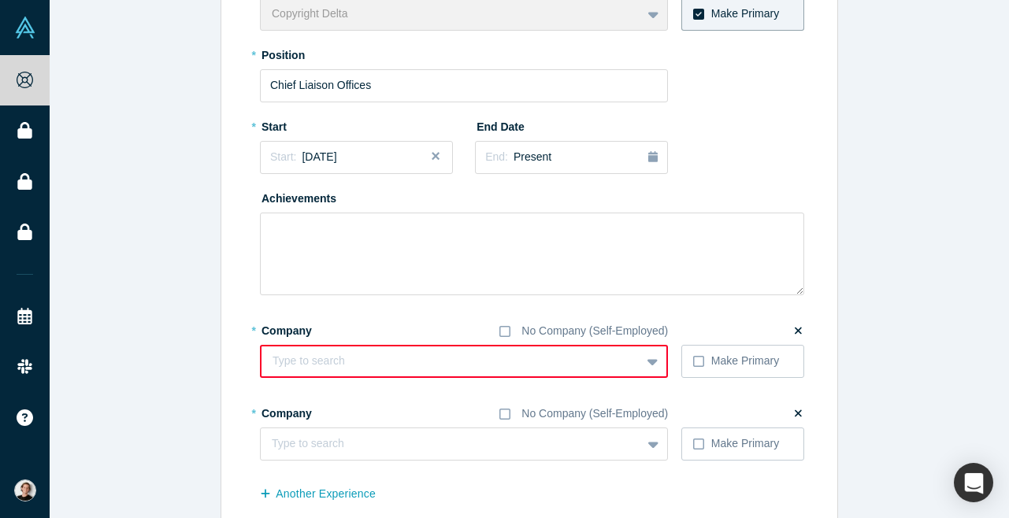
click at [252, 310] on div "Edit Experience * Company No Company (Self-Employed) Copyright Delta To pick up…" at bounding box center [527, 213] width 600 height 612
click at [868, 275] on div "Edit Experience * Company No Company (Self-Employed) Copyright Delta To pick up…" at bounding box center [530, 207] width 960 height 647
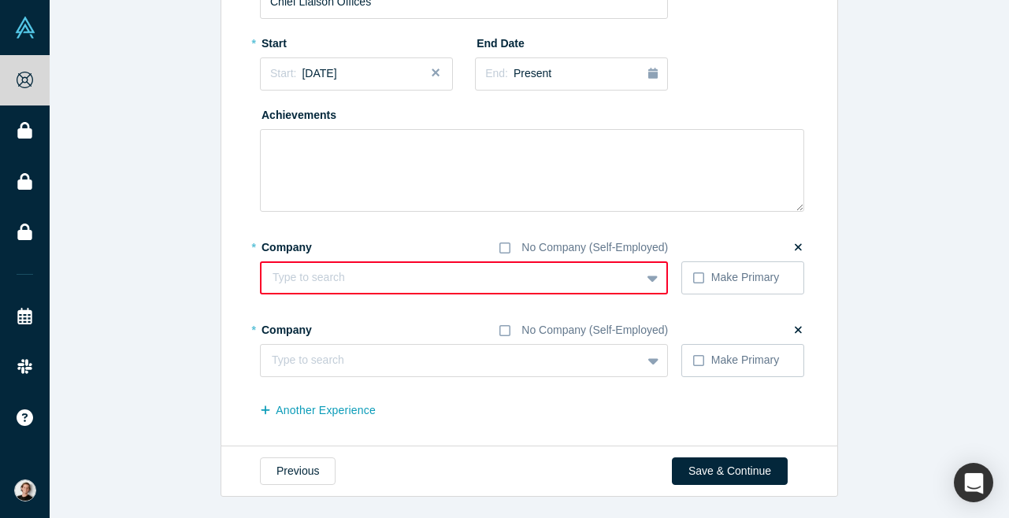
scroll to position [326, 0]
click at [799, 243] on icon at bounding box center [798, 248] width 7 height 11
click at [0, 0] on input "checkbox" at bounding box center [0, 0] width 0 height 0
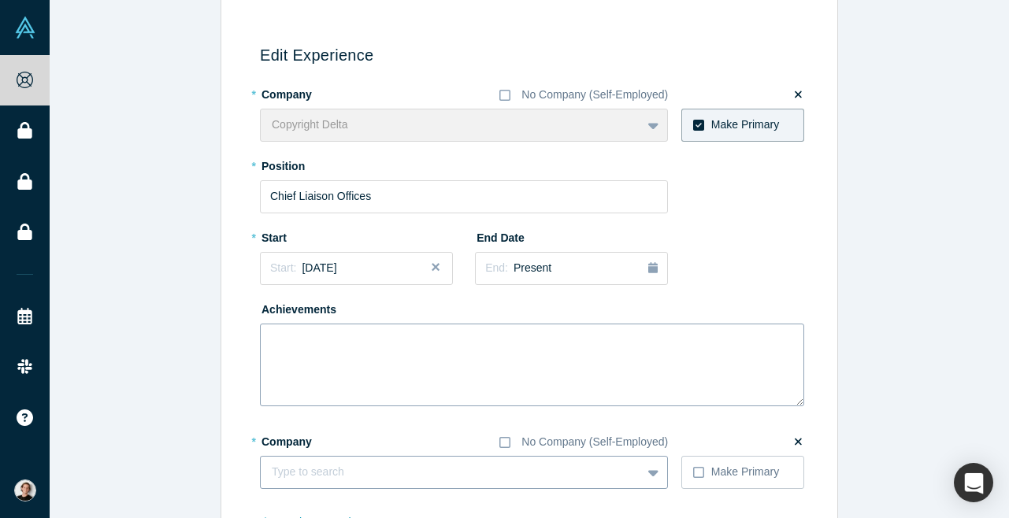
scroll to position [132, 0]
click at [406, 197] on input "Chief Liaison Offices" at bounding box center [464, 197] width 408 height 33
type input "Chief Liaison Officer"
click at [334, 351] on textarea at bounding box center [532, 366] width 544 height 83
